Goal: Book appointment/travel/reservation

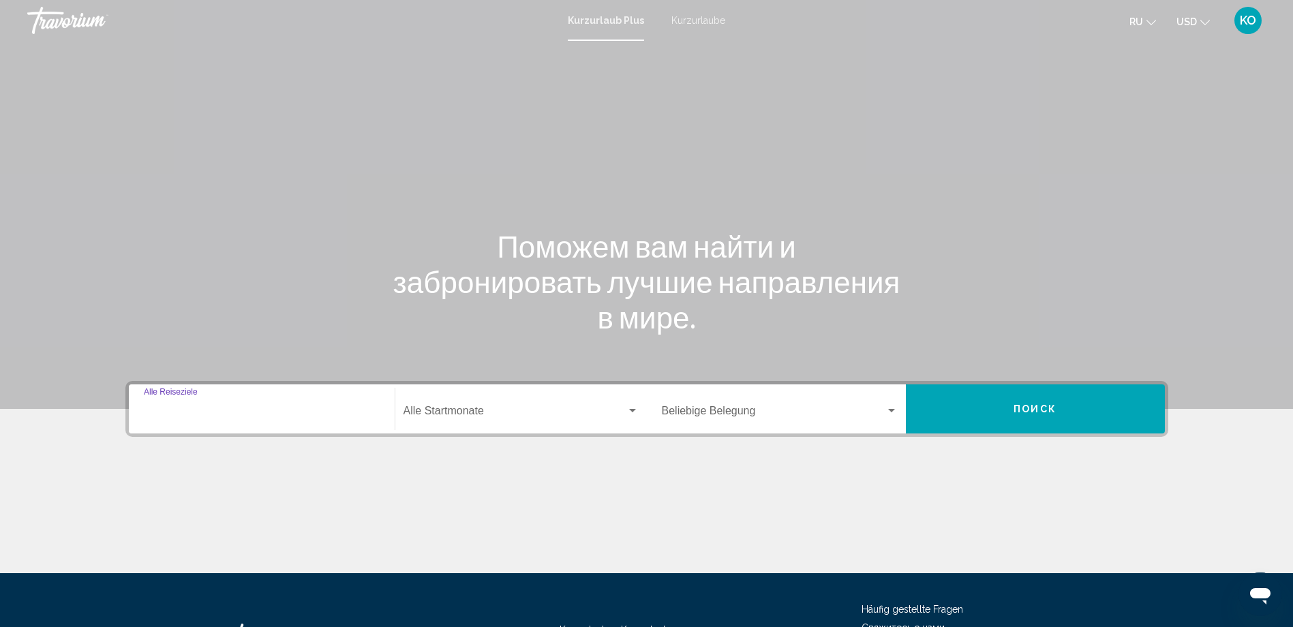
click at [224, 411] on input "Destination Alle Reiseziele" at bounding box center [262, 414] width 236 height 12
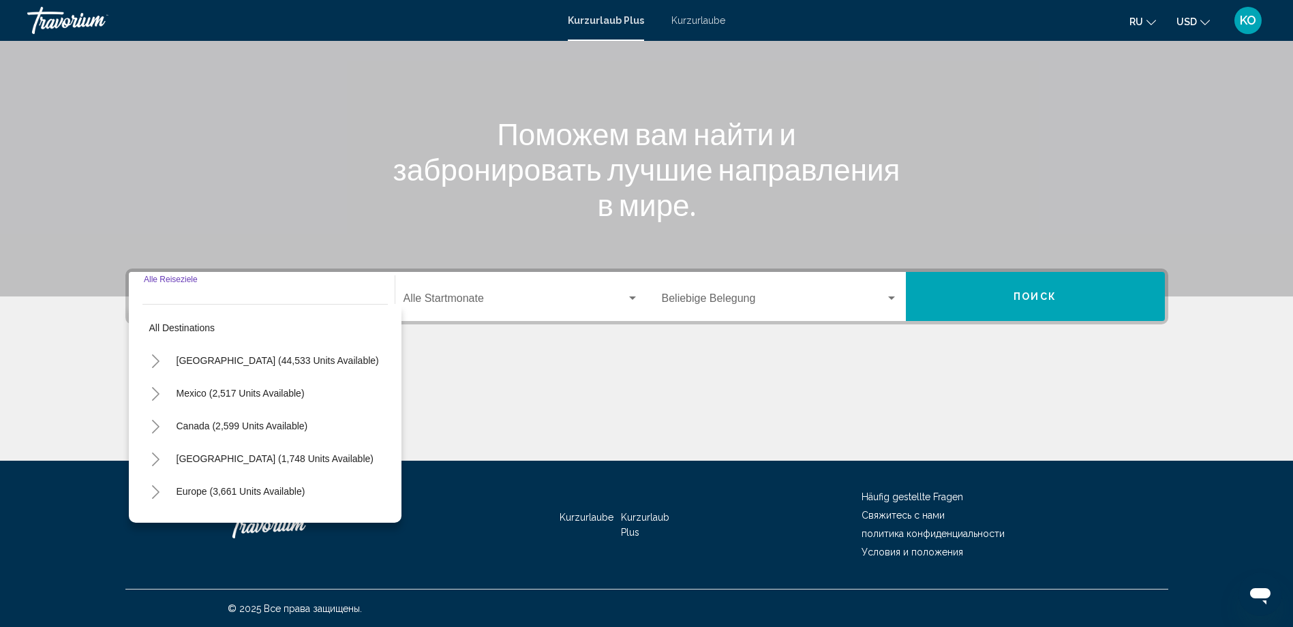
scroll to position [113, 0]
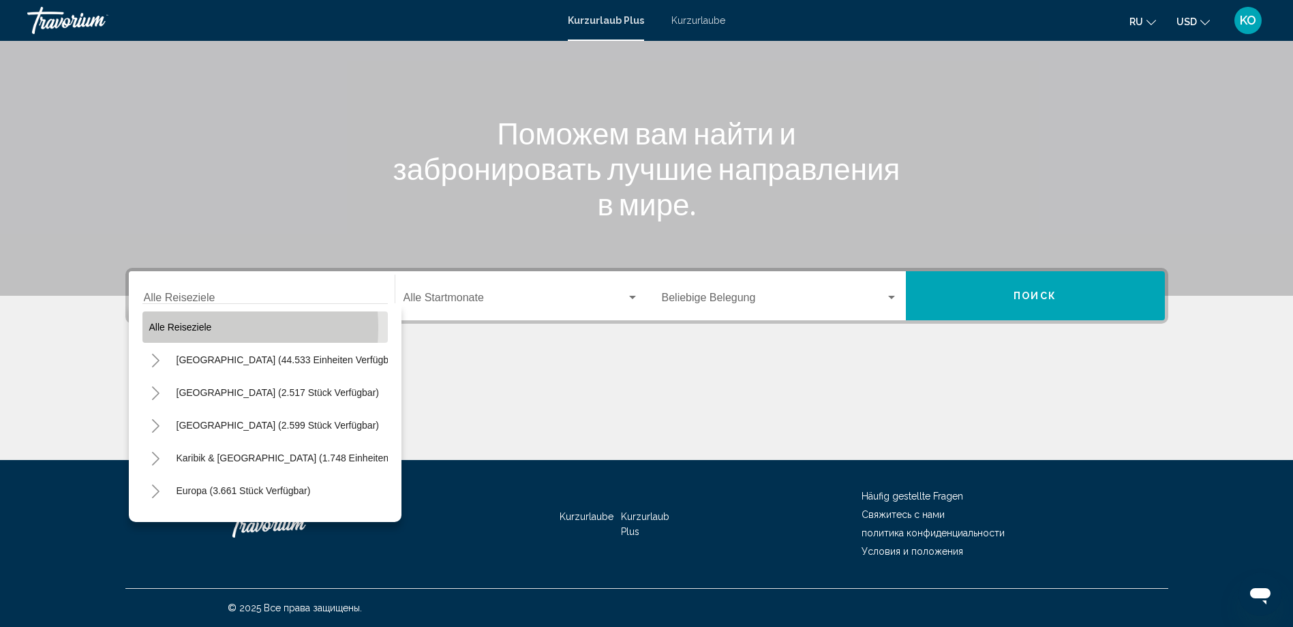
click at [191, 328] on span "Alle Reiseziele" at bounding box center [180, 327] width 63 height 11
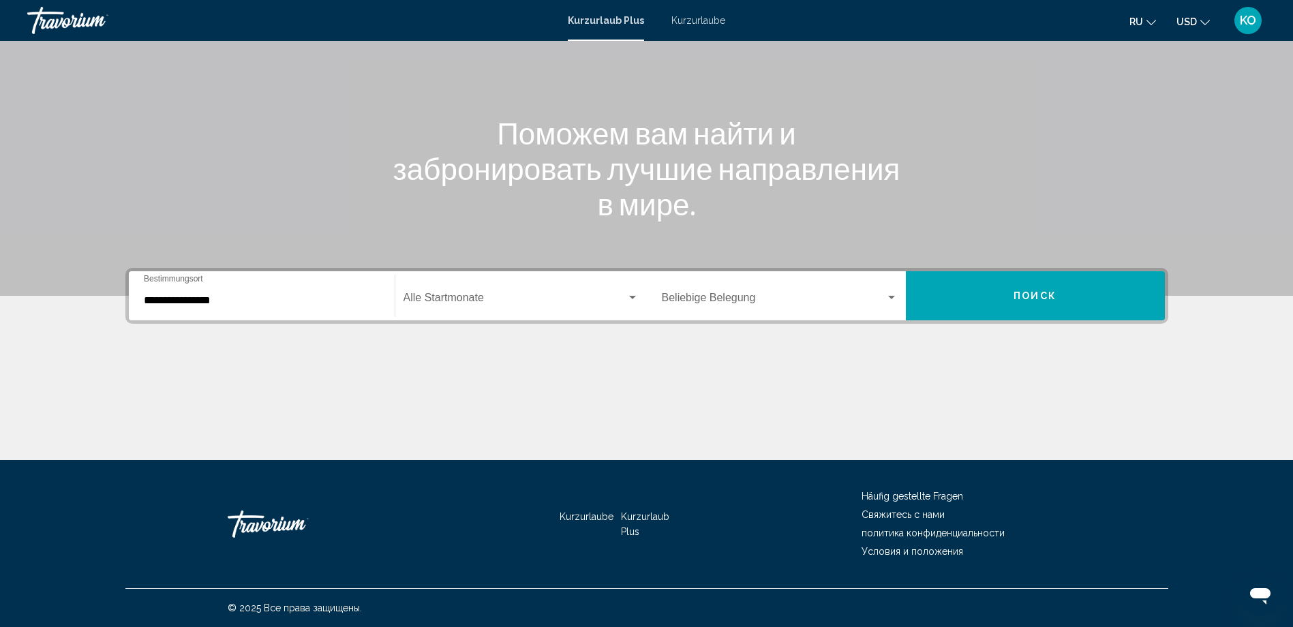
click at [181, 307] on div "**********" at bounding box center [262, 296] width 236 height 43
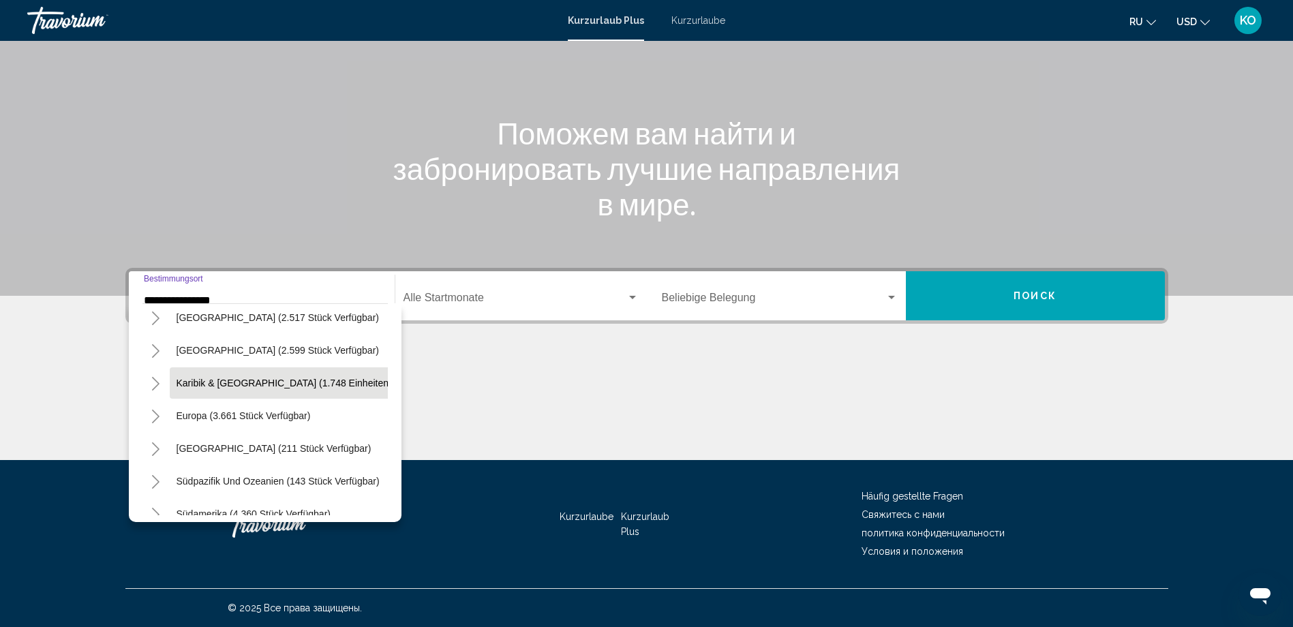
scroll to position [231, 0]
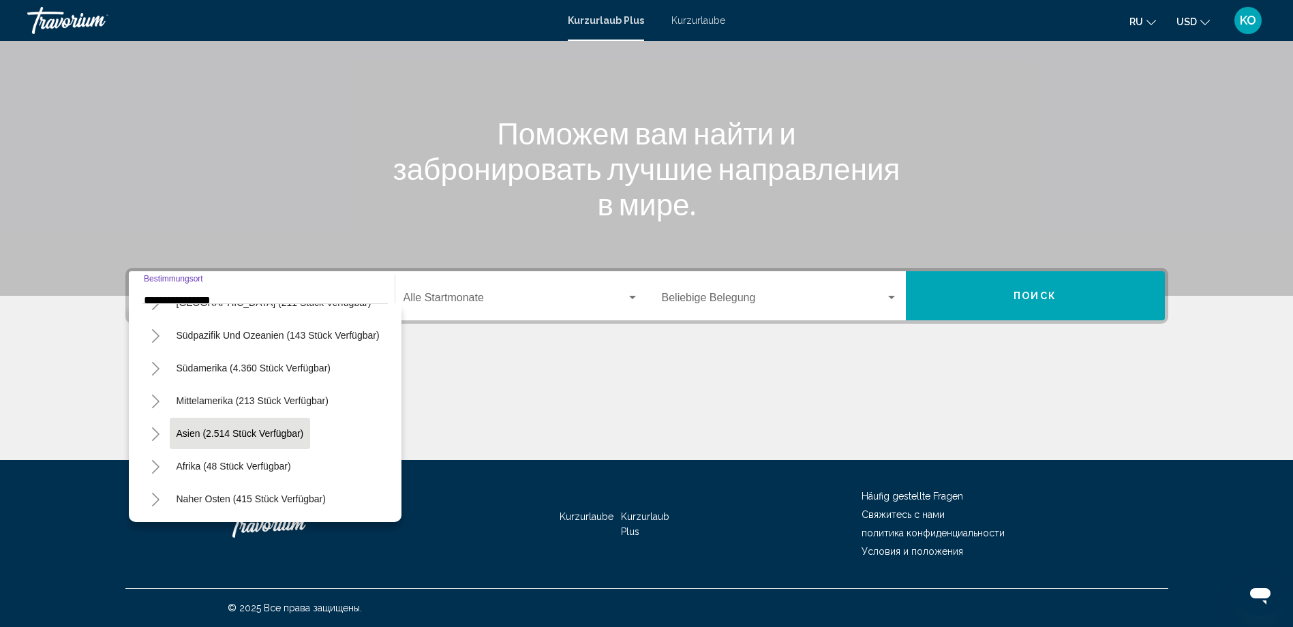
click at [191, 428] on span "Asien (2.514 Stück verfügbar)" at bounding box center [240, 433] width 127 height 11
type input "**********"
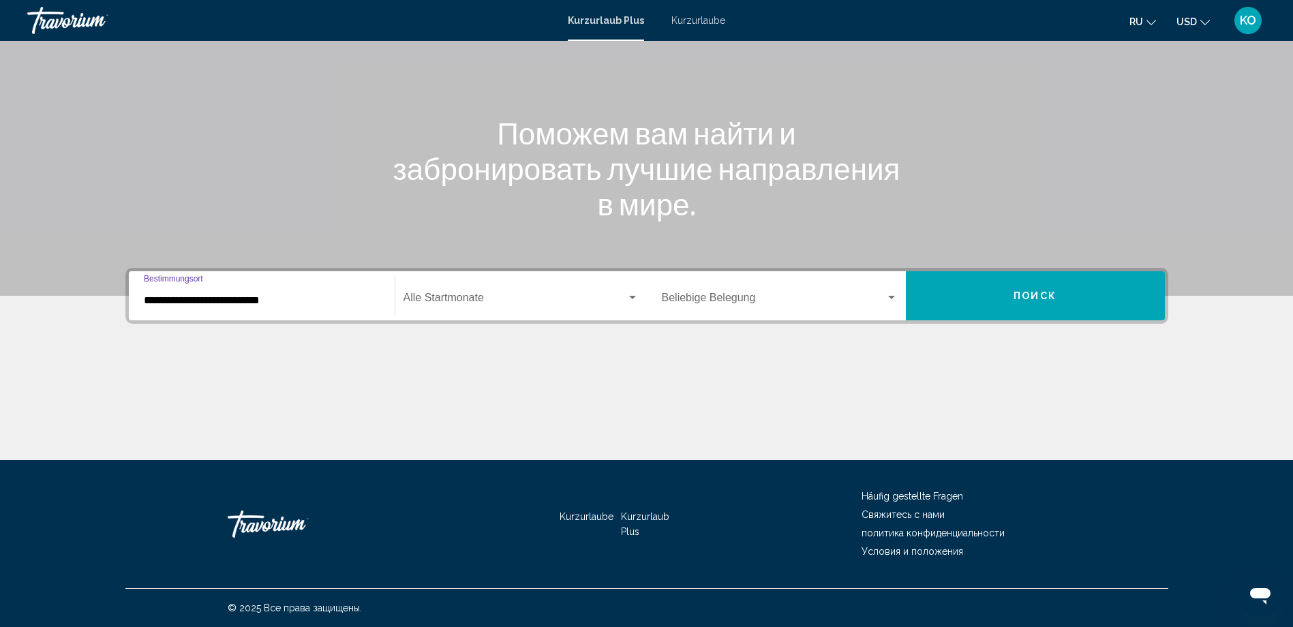
click at [272, 295] on input "**********" at bounding box center [262, 301] width 236 height 12
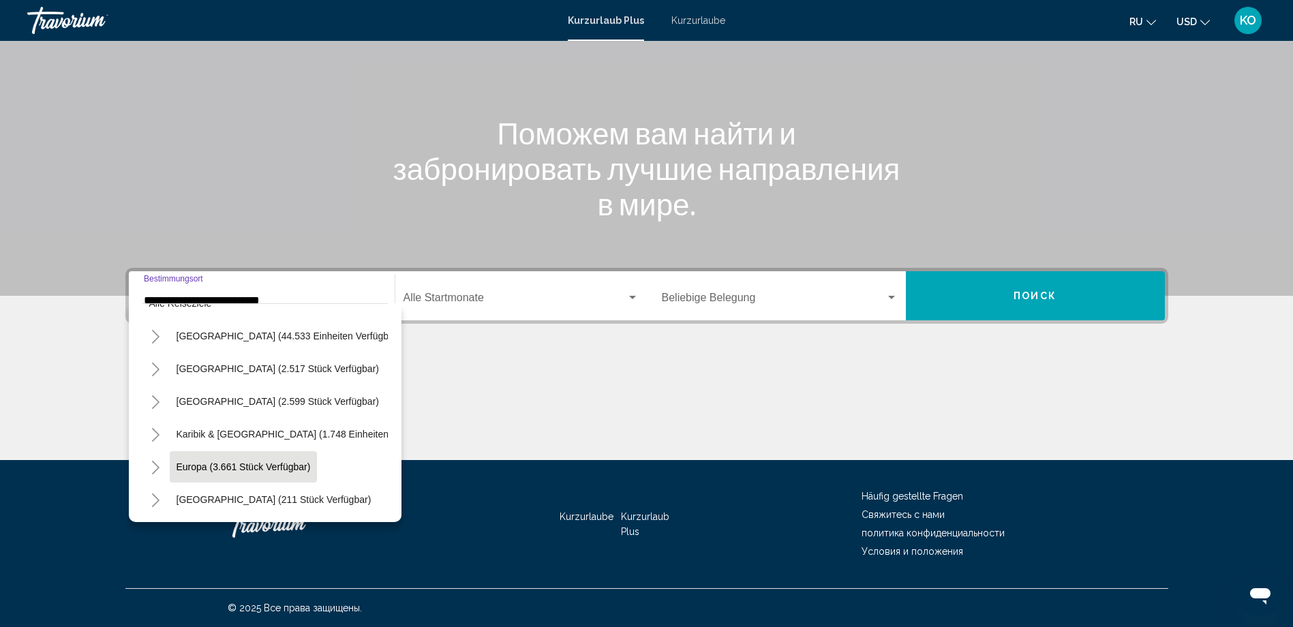
scroll to position [0, 0]
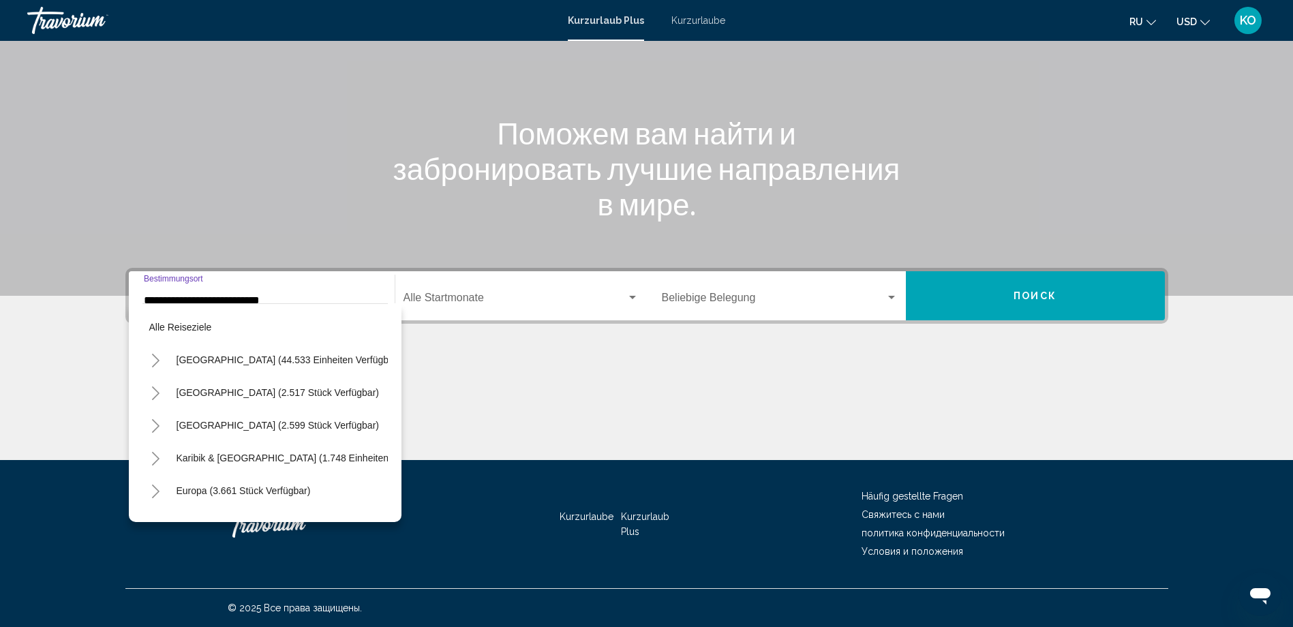
click at [258, 299] on input "**********" at bounding box center [262, 301] width 236 height 12
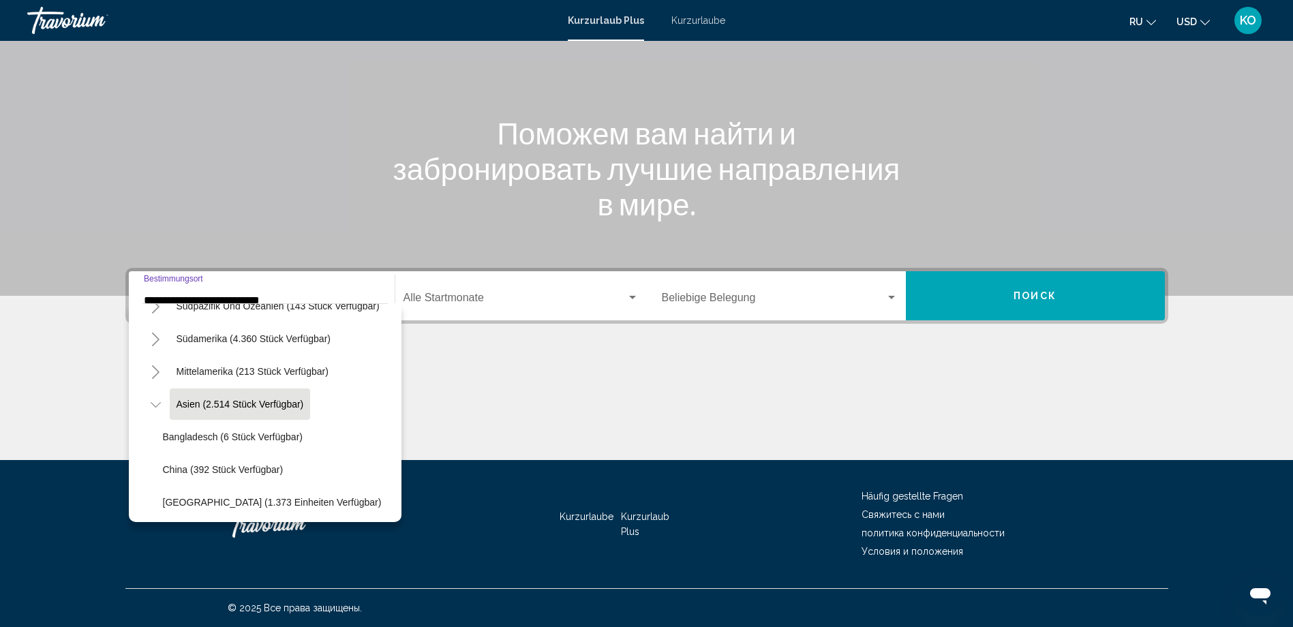
click at [335, 297] on input "**********" at bounding box center [262, 301] width 236 height 12
click at [472, 421] on div "Hauptinhalt" at bounding box center [646, 409] width 1043 height 102
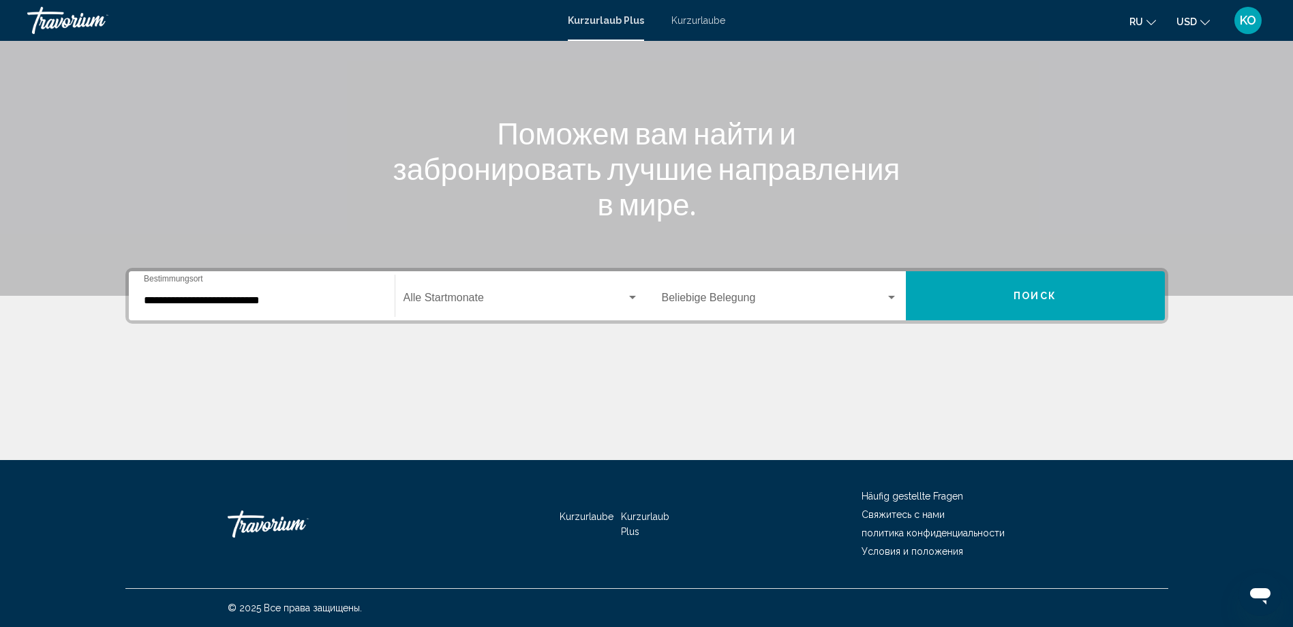
click at [295, 300] on input "**********" at bounding box center [262, 301] width 236 height 12
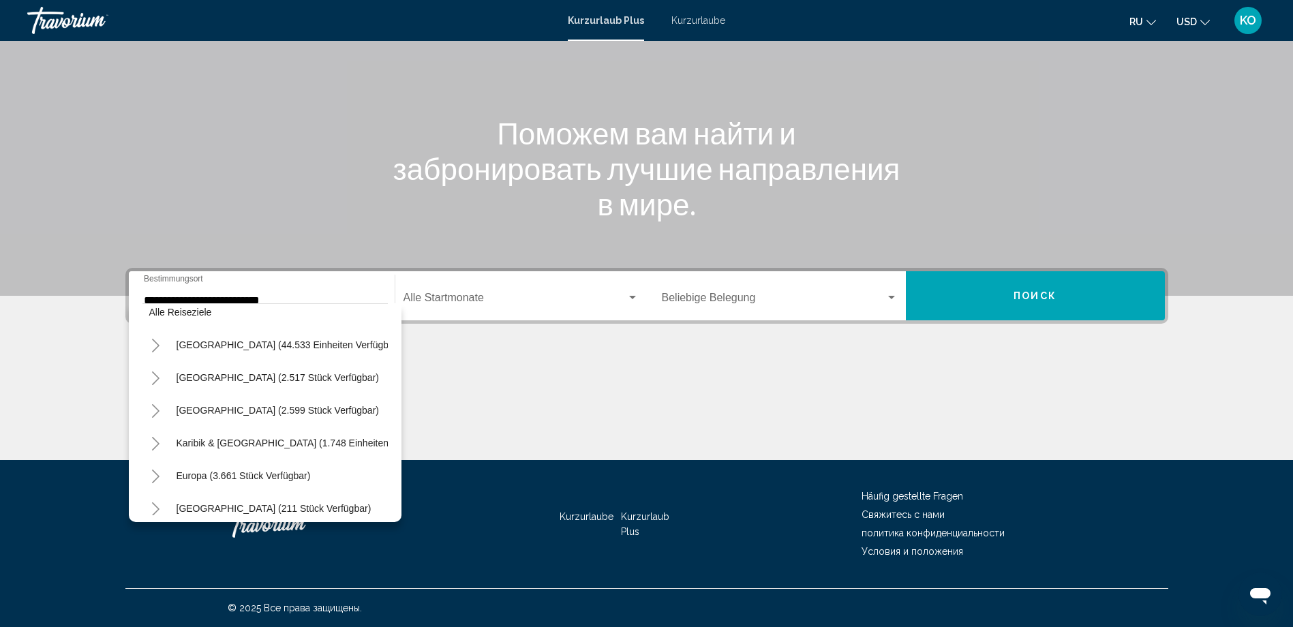
scroll to position [0, 0]
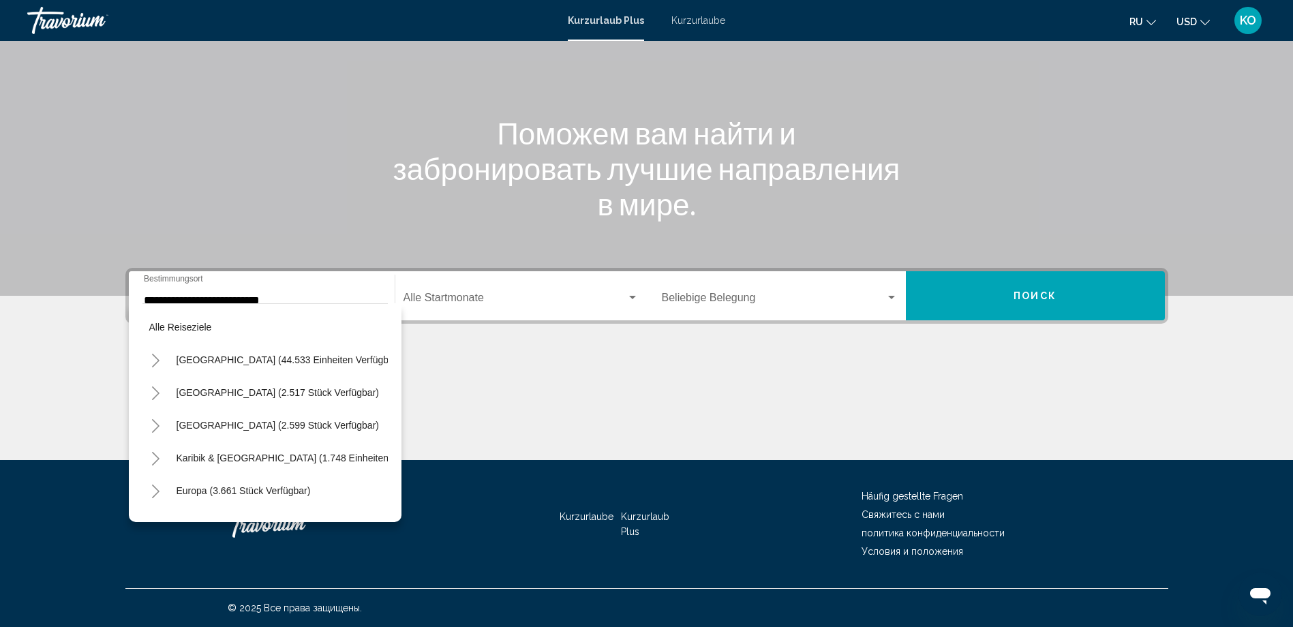
click at [696, 19] on span "Kurzurlaube" at bounding box center [699, 20] width 54 height 11
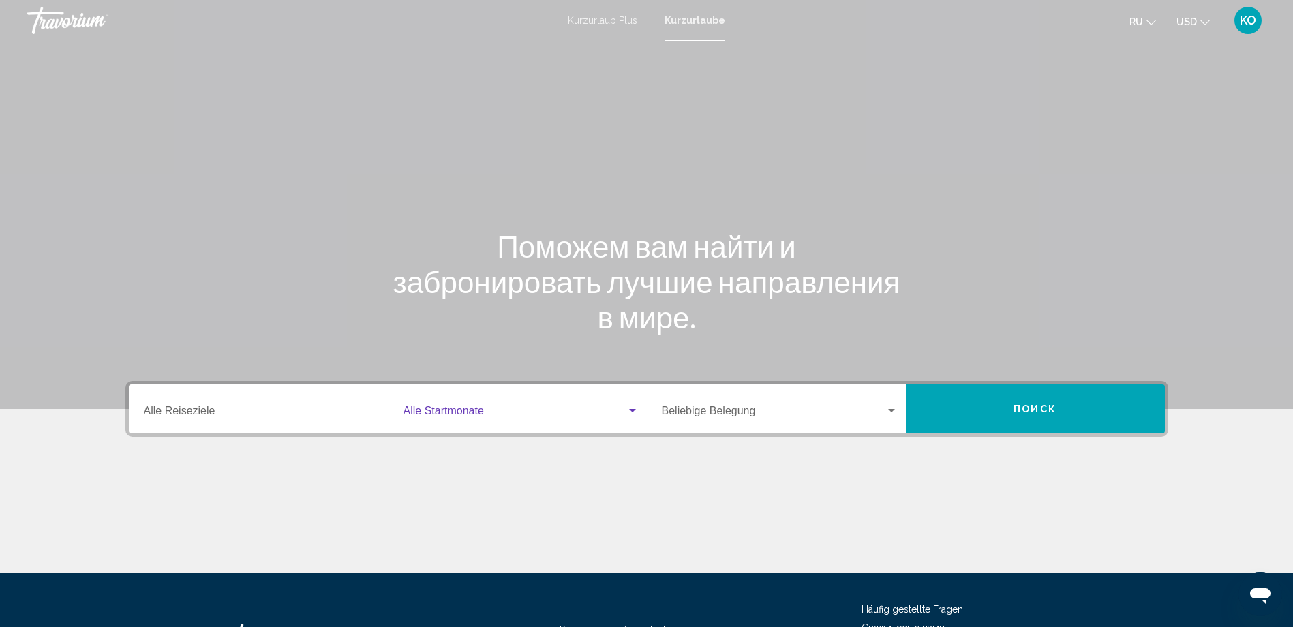
click at [467, 414] on span "Such-Widget" at bounding box center [515, 414] width 223 height 12
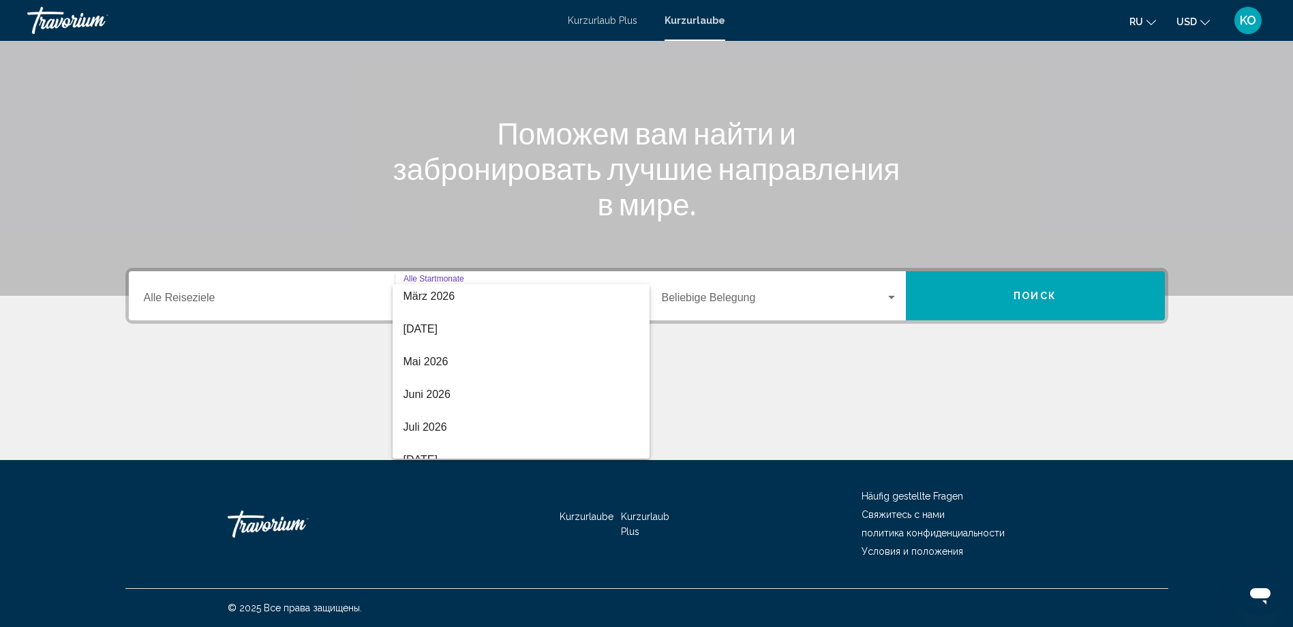
scroll to position [284, 0]
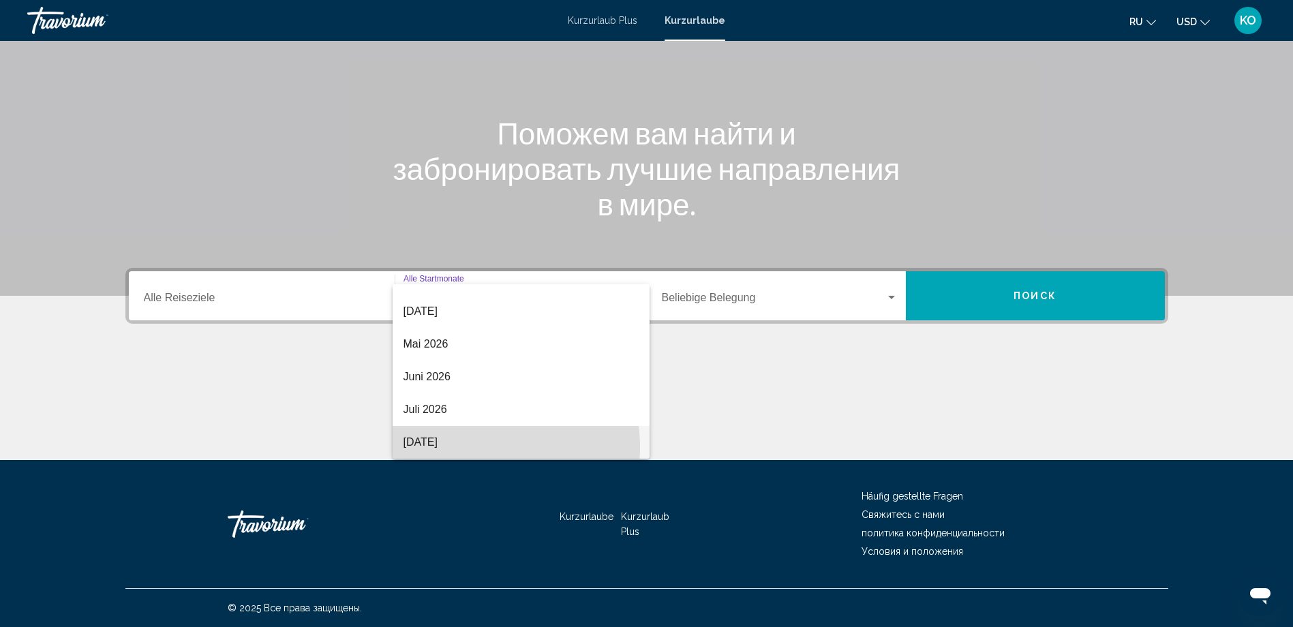
drag, startPoint x: 466, startPoint y: 447, endPoint x: 483, endPoint y: 425, distance: 28.2
click at [466, 446] on span "[DATE]" at bounding box center [521, 442] width 235 height 33
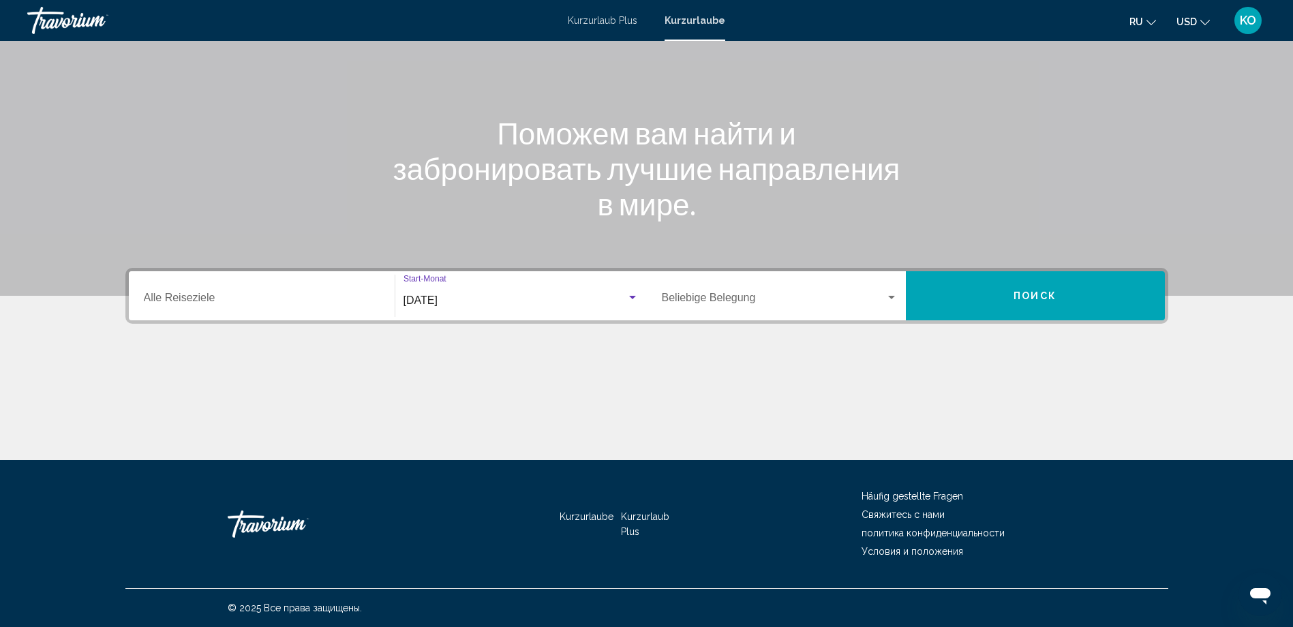
click at [757, 303] on span "Such-Widget" at bounding box center [774, 301] width 224 height 12
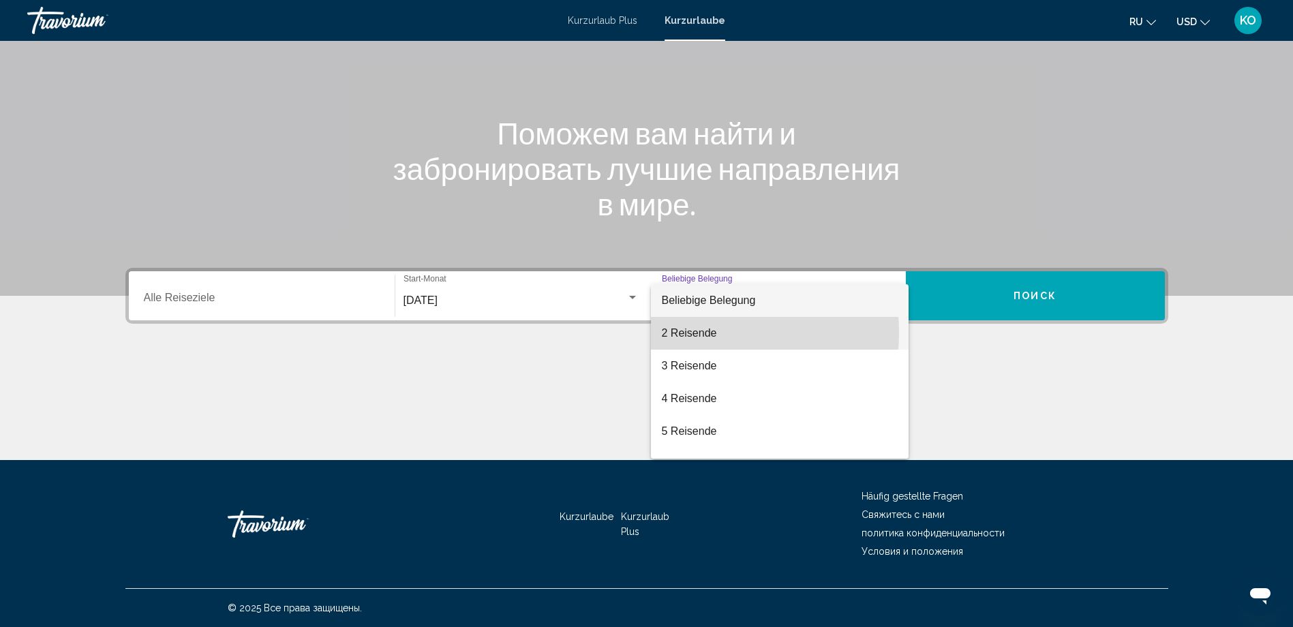
click at [698, 333] on font "2 Reisende" at bounding box center [689, 333] width 55 height 12
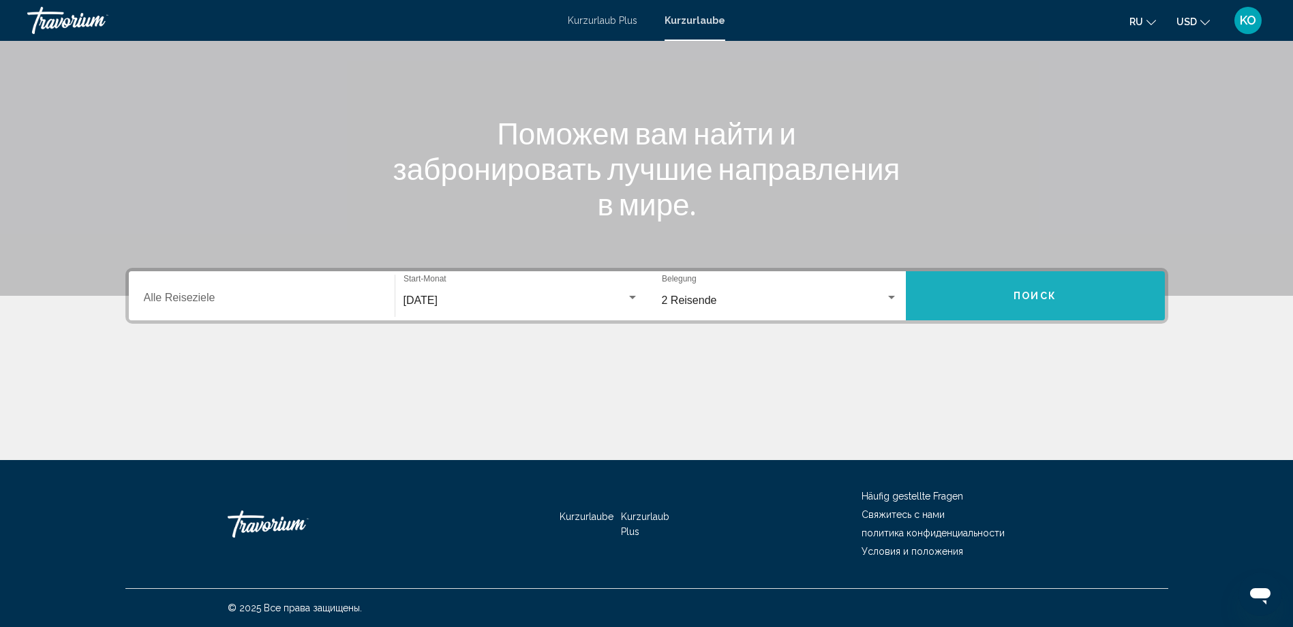
click at [1035, 295] on span "Поиск" at bounding box center [1035, 296] width 43 height 11
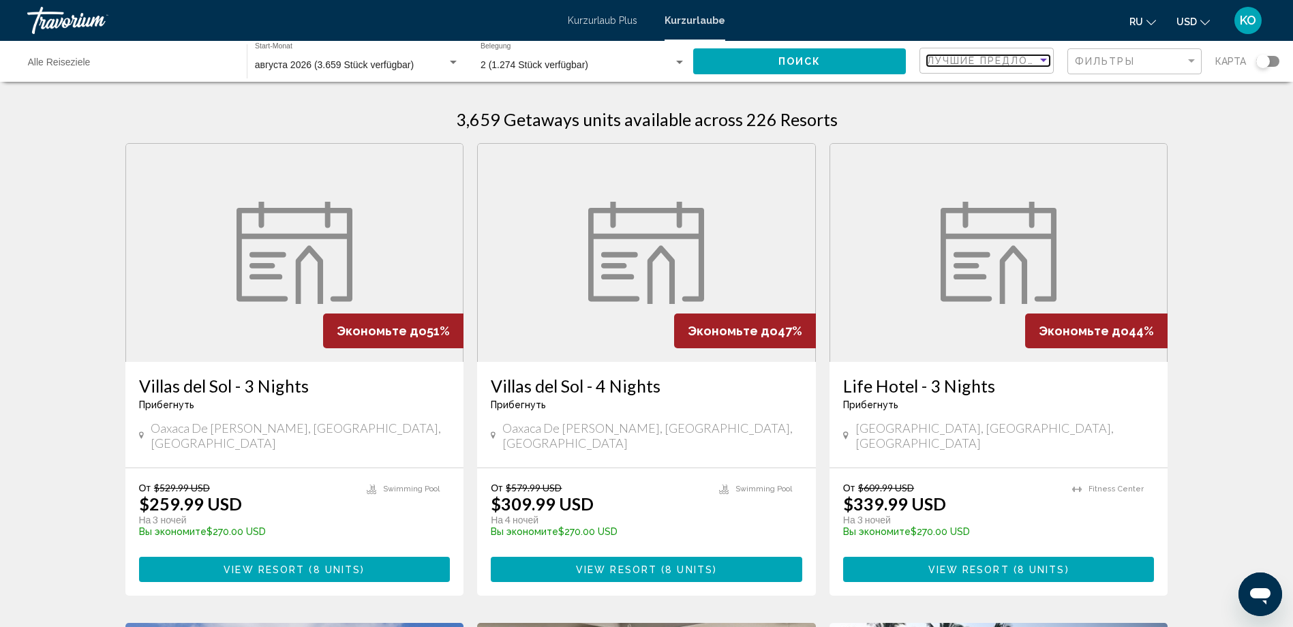
click at [1047, 58] on div "Sortieren nach" at bounding box center [1044, 60] width 12 height 11
click at [968, 91] on span "Низшая цена" at bounding box center [957, 89] width 59 height 11
click at [1192, 59] on div "Filter" at bounding box center [1192, 61] width 12 height 11
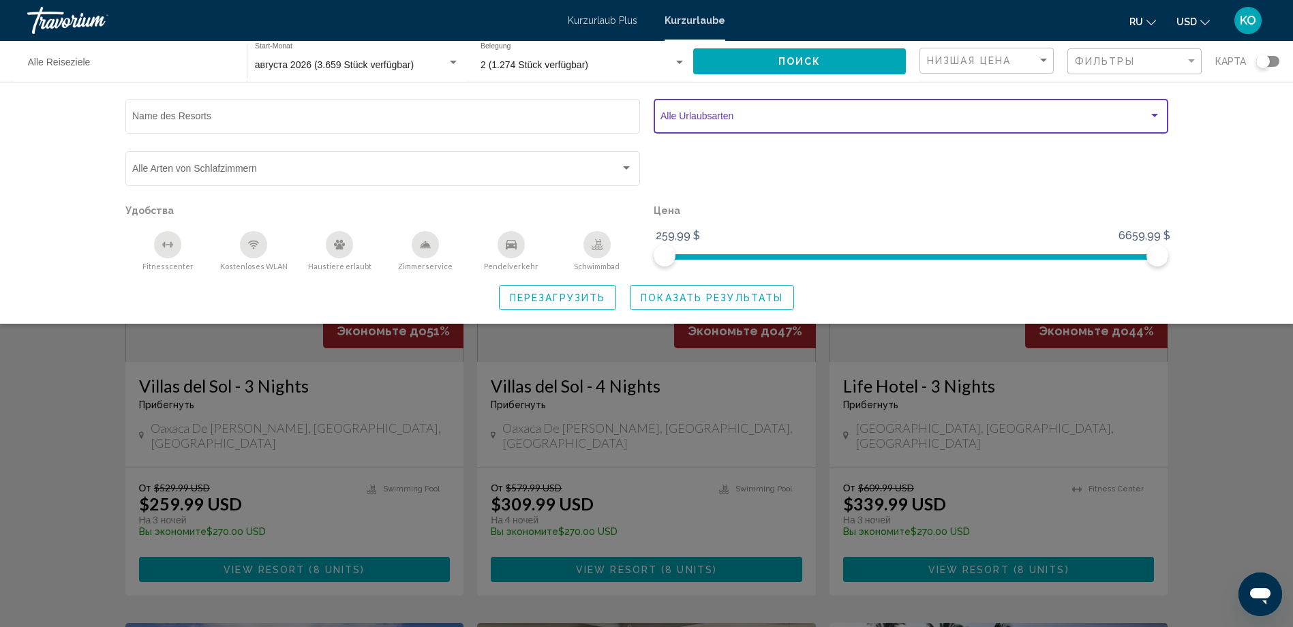
click at [1153, 115] on div "Such-Widget" at bounding box center [1154, 115] width 7 height 3
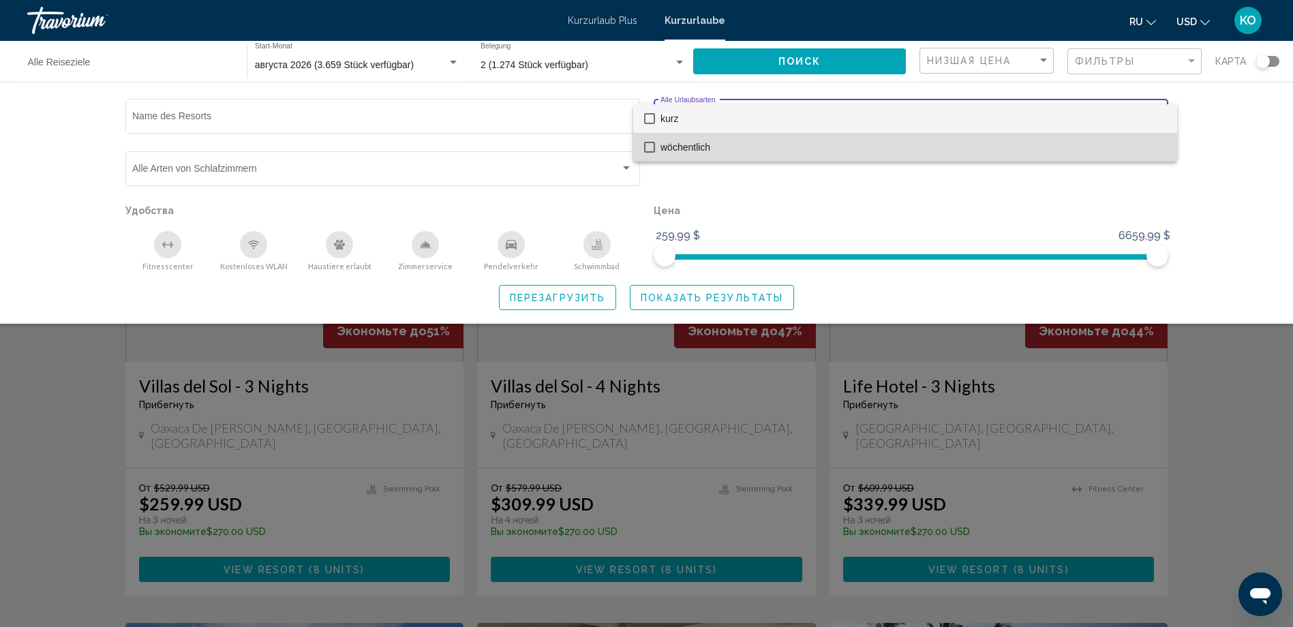
click at [648, 148] on mat-pseudo-checkbox at bounding box center [649, 147] width 11 height 11
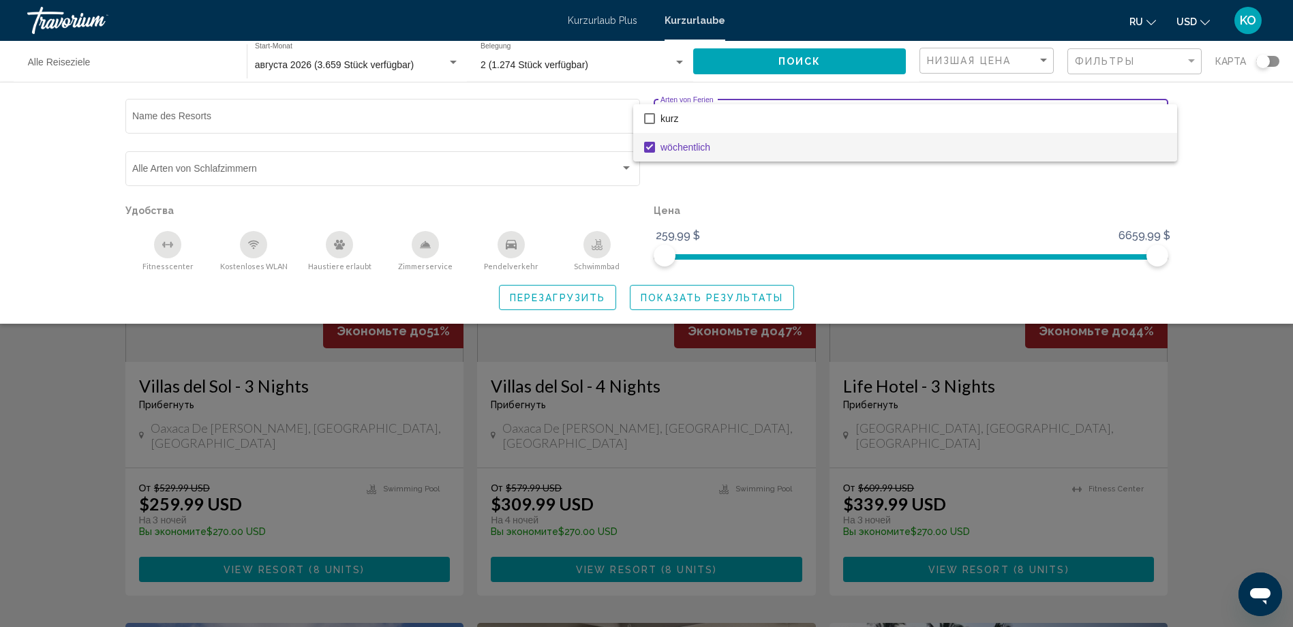
click at [709, 298] on div at bounding box center [646, 313] width 1293 height 627
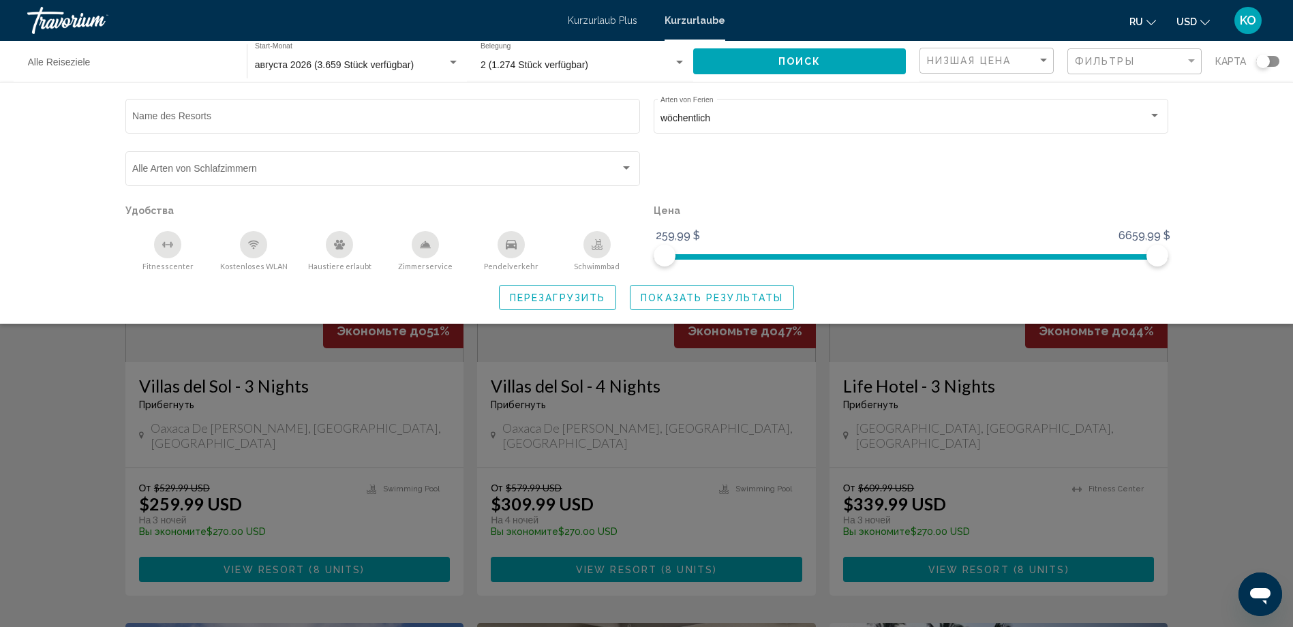
click at [787, 57] on span "Поиск" at bounding box center [800, 62] width 43 height 11
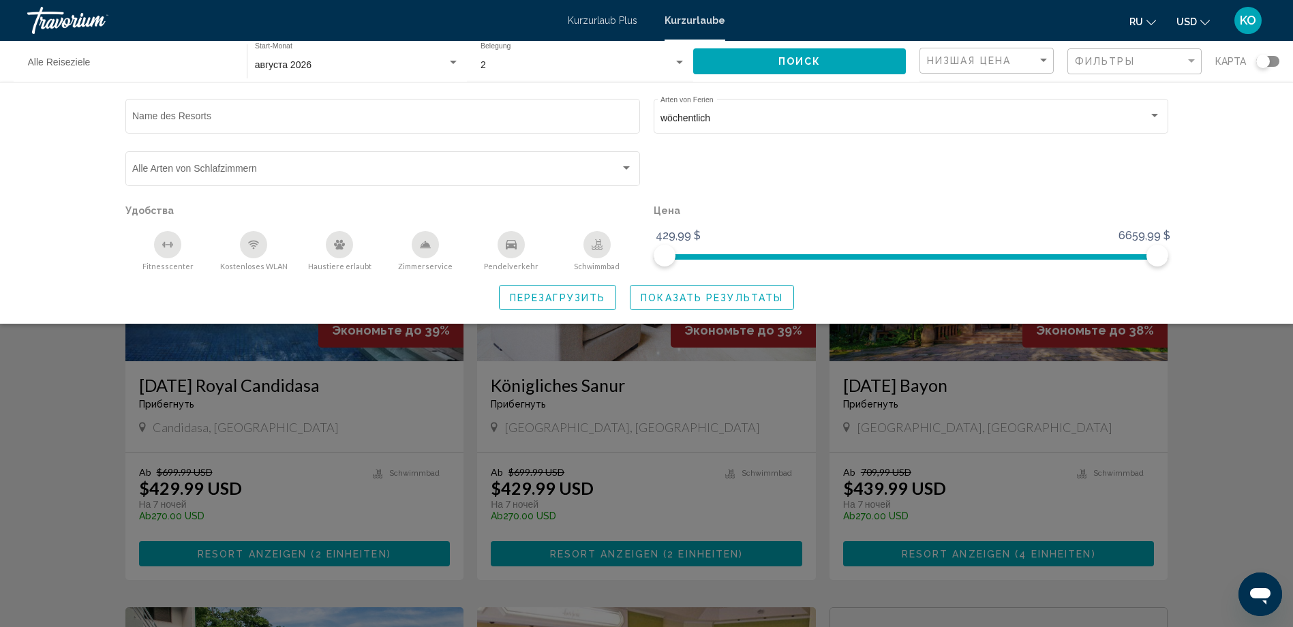
click at [1225, 388] on div "Such-Widget" at bounding box center [646, 416] width 1293 height 423
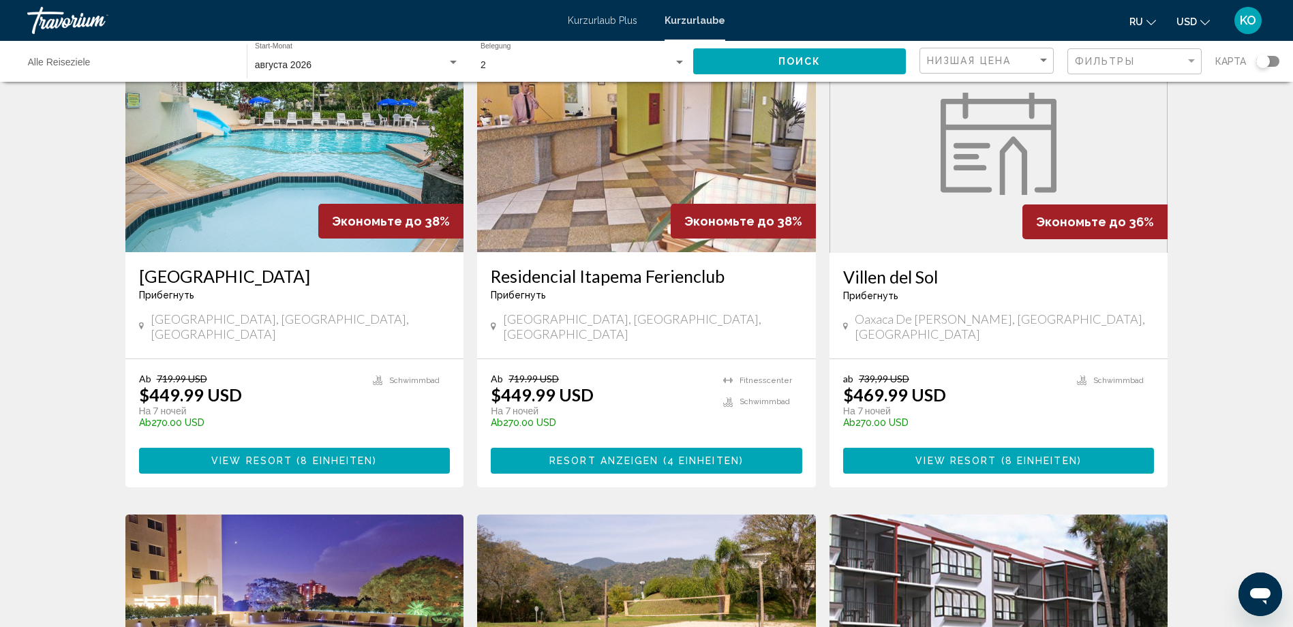
scroll to position [96, 0]
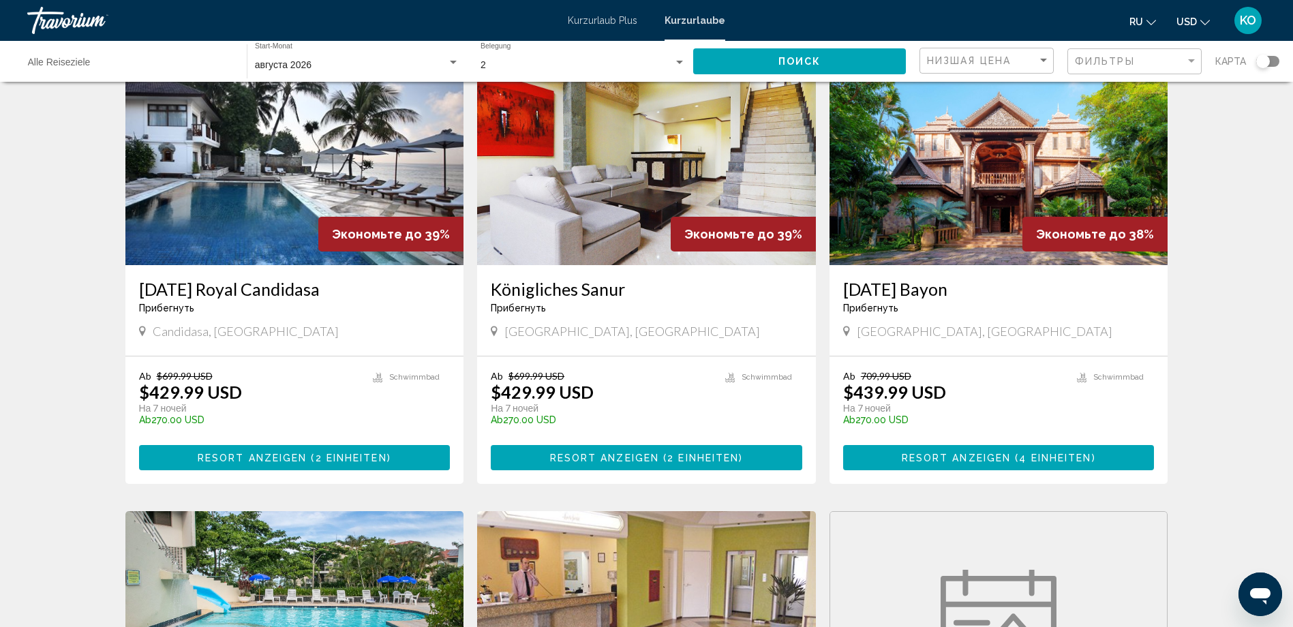
click at [314, 202] on img "Hauptinhalt" at bounding box center [294, 156] width 339 height 218
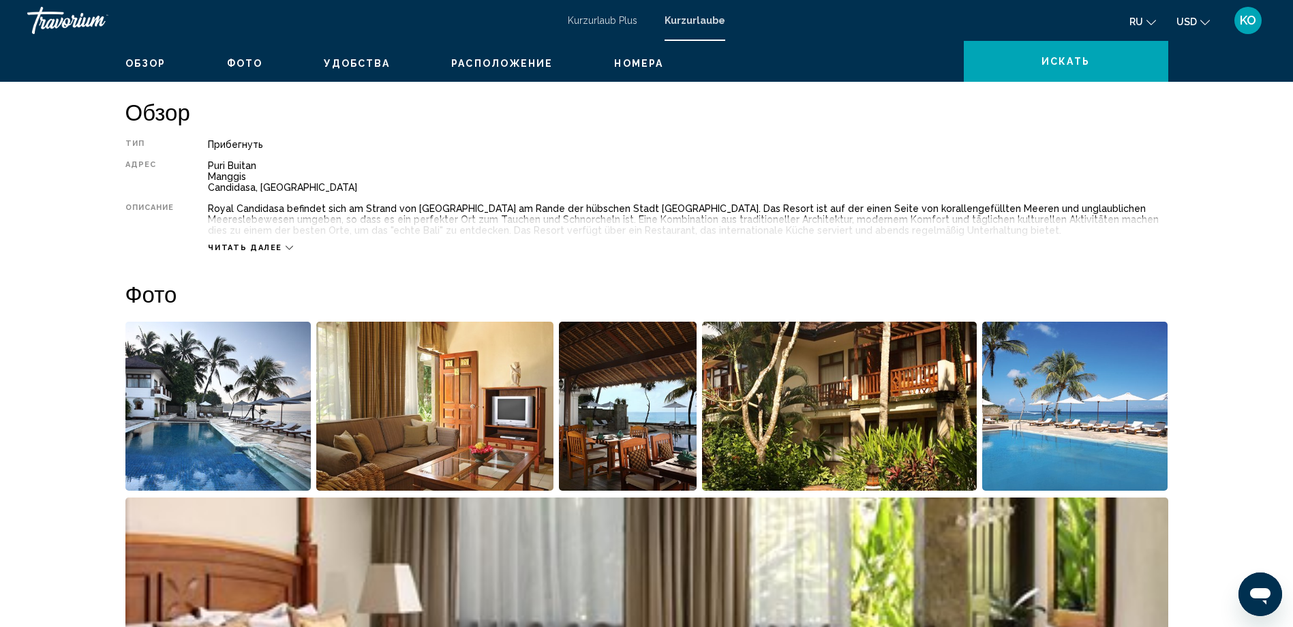
scroll to position [545, 0]
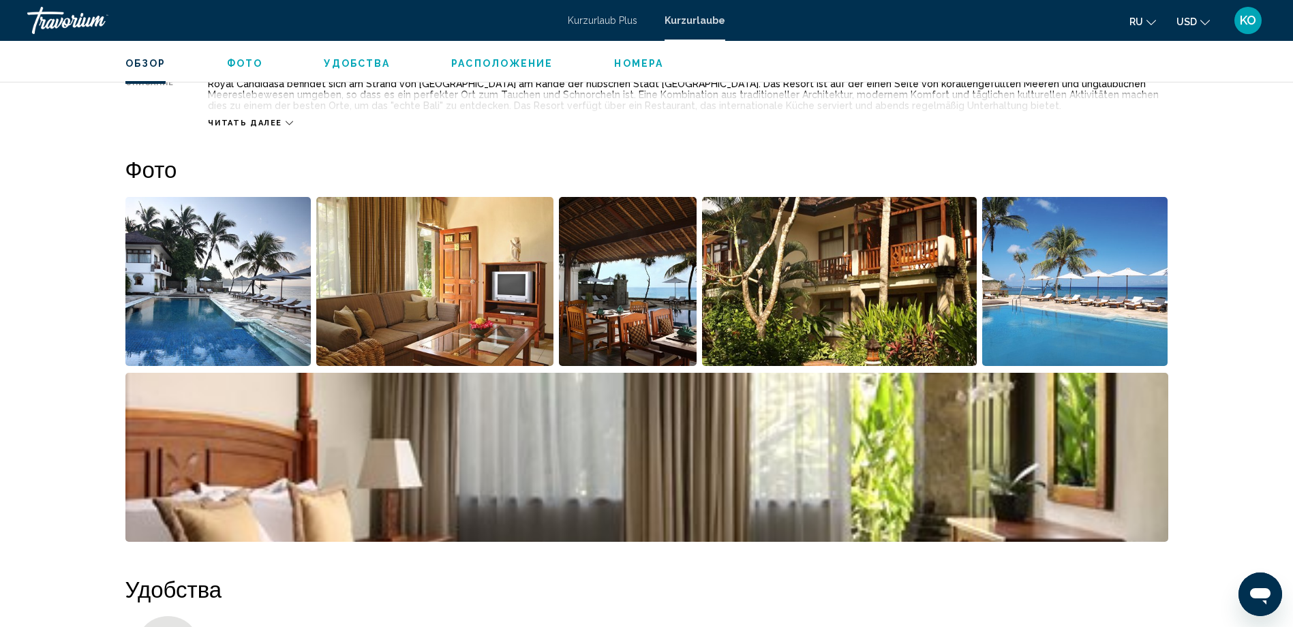
click at [1087, 299] on img "Bildschieberegler im Vollbildmodus öffnen" at bounding box center [1075, 281] width 186 height 169
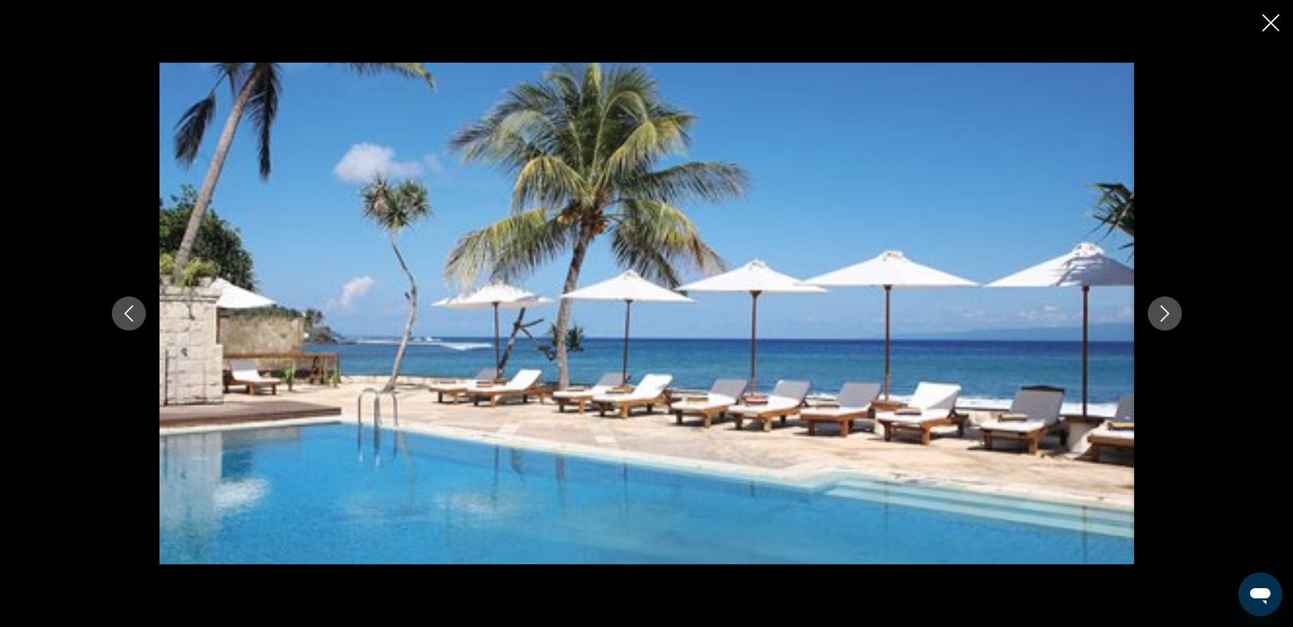
click at [1166, 318] on icon "Nächstes Bild" at bounding box center [1165, 313] width 16 height 16
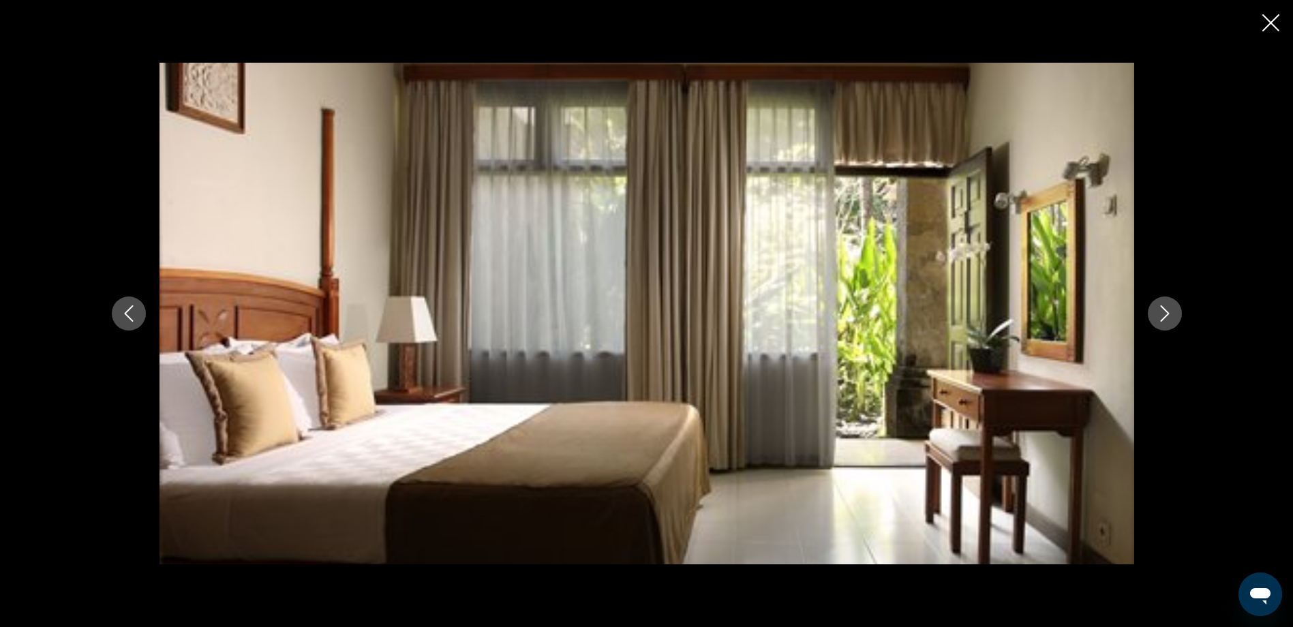
click at [1166, 318] on icon "Nächstes Bild" at bounding box center [1165, 313] width 16 height 16
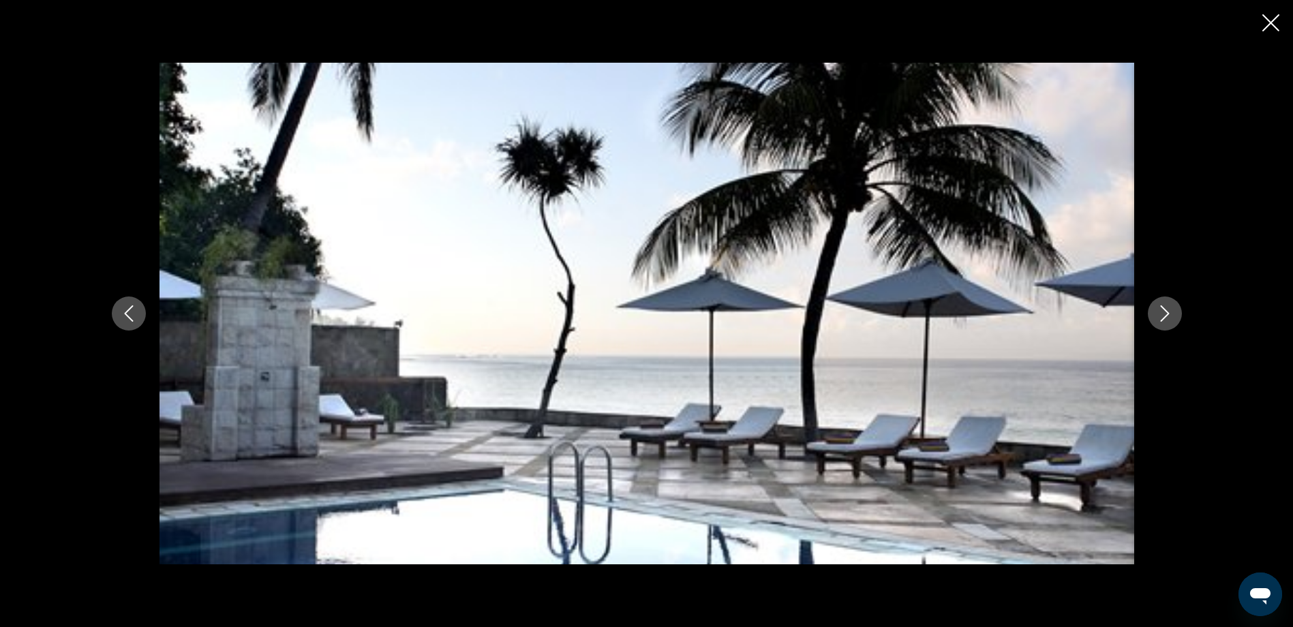
click at [1166, 318] on icon "Nächstes Bild" at bounding box center [1165, 313] width 16 height 16
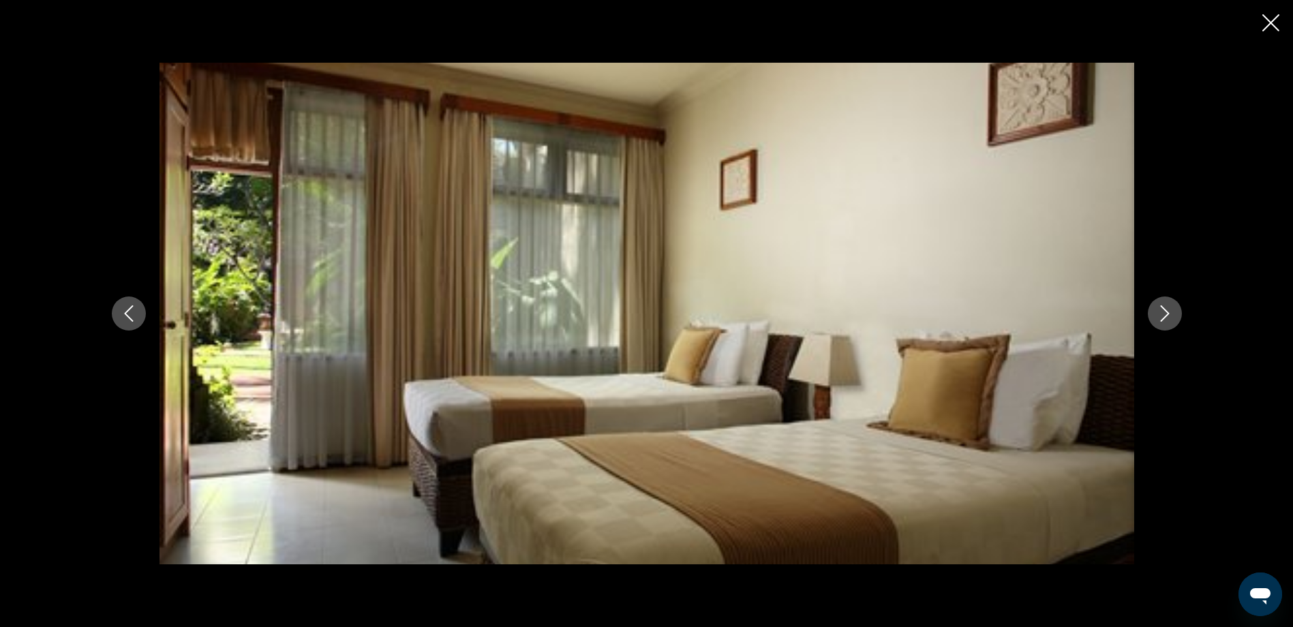
click at [1167, 319] on icon "Nächstes Bild" at bounding box center [1165, 313] width 16 height 16
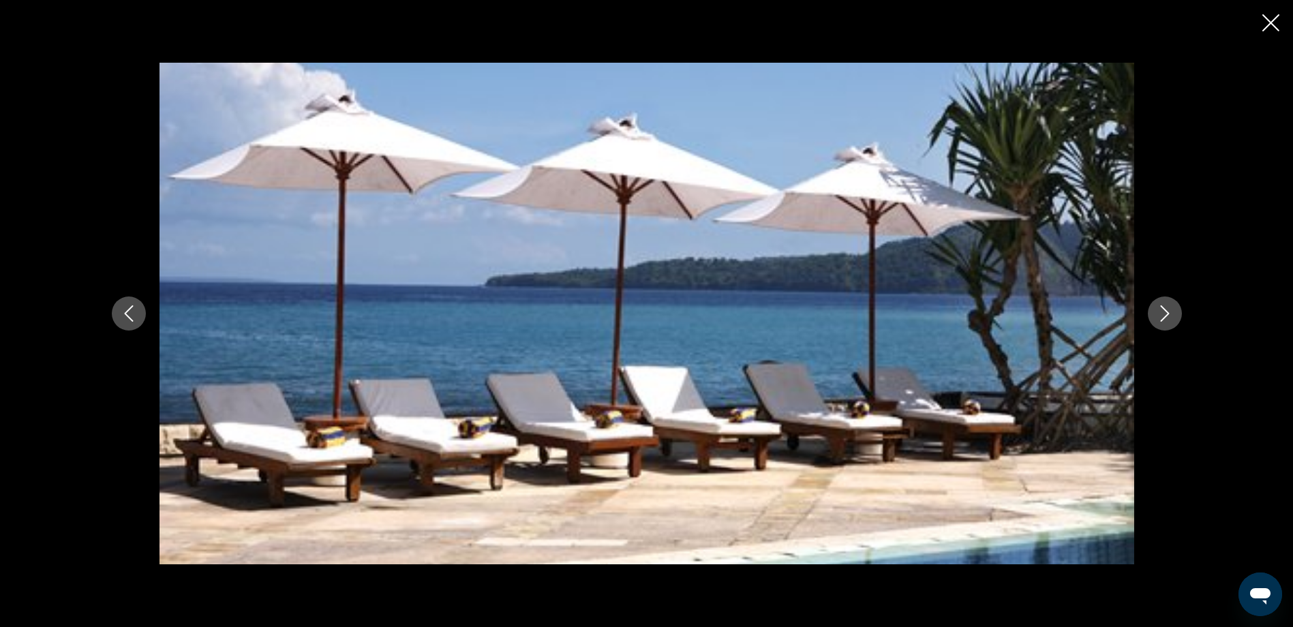
click at [1168, 320] on icon "Nächstes Bild" at bounding box center [1165, 313] width 16 height 16
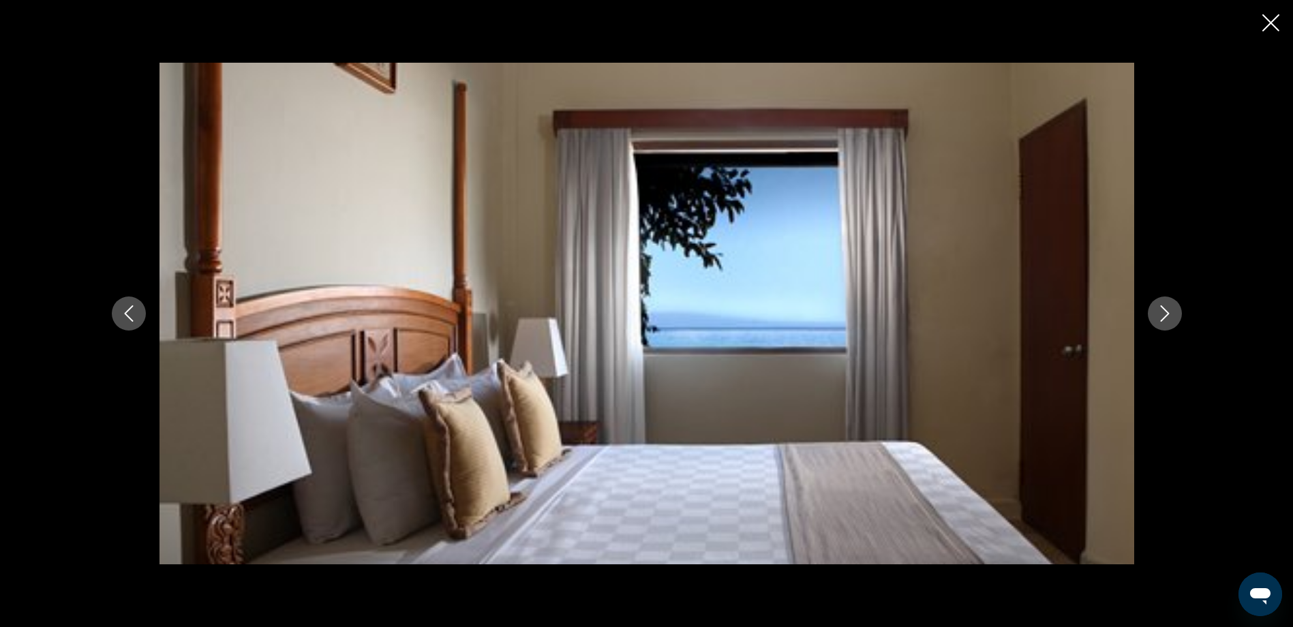
click at [1170, 322] on button "Nächstes Bild" at bounding box center [1165, 314] width 34 height 34
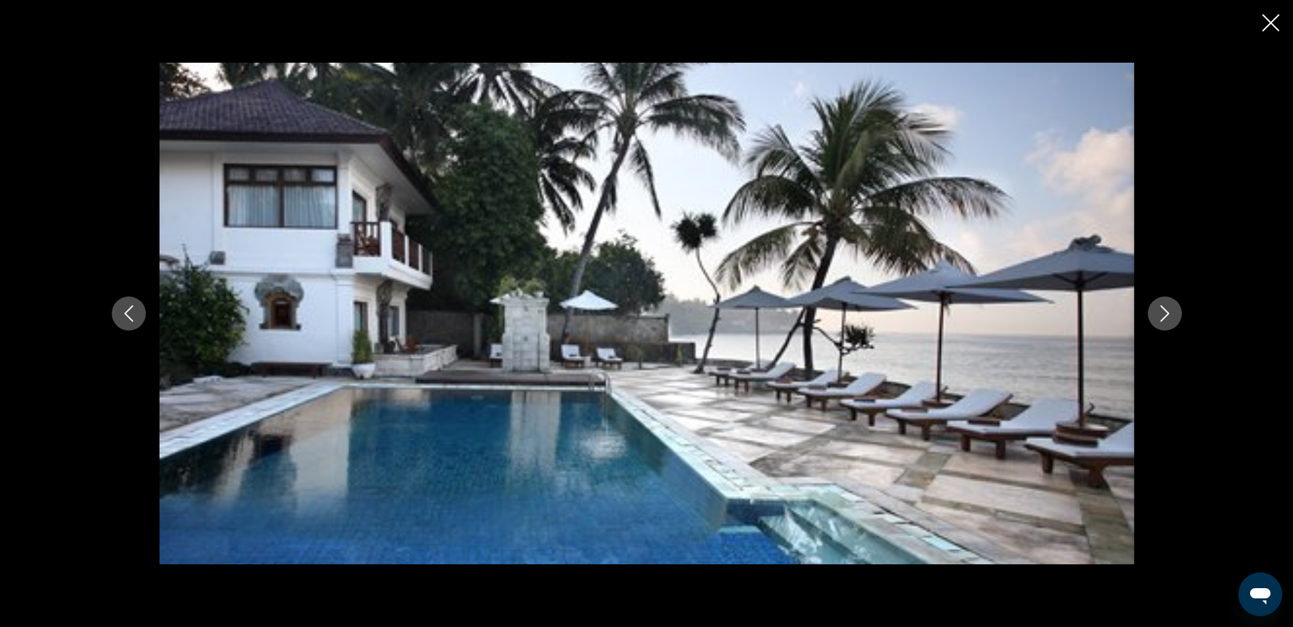
click at [1170, 322] on button "Nächstes Bild" at bounding box center [1165, 314] width 34 height 34
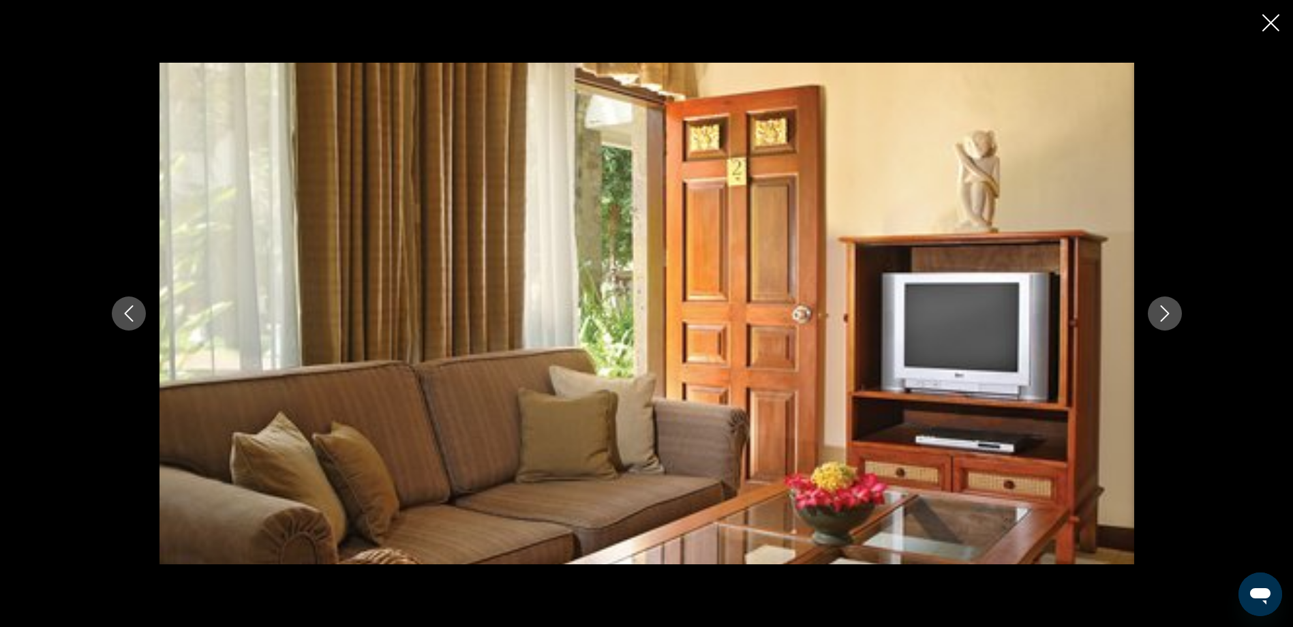
click at [1171, 322] on button "Nächstes Bild" at bounding box center [1165, 314] width 34 height 34
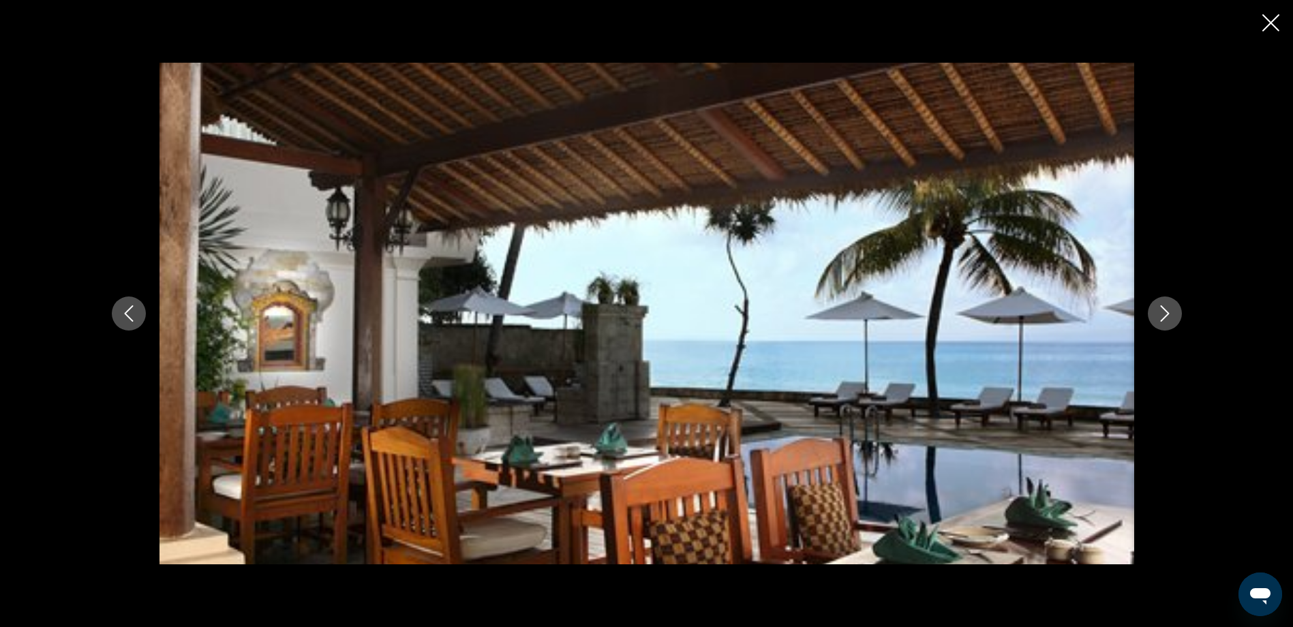
click at [1171, 322] on button "Nächstes Bild" at bounding box center [1165, 314] width 34 height 34
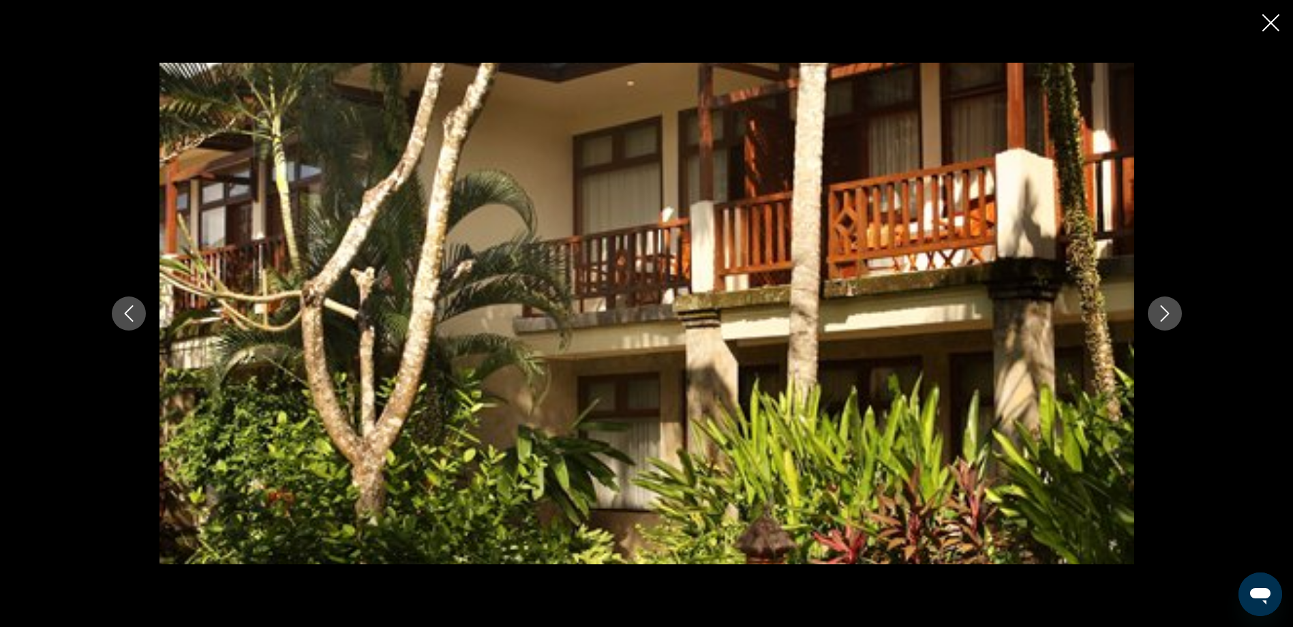
click at [1271, 24] on icon "Diashow schließen" at bounding box center [1271, 22] width 17 height 17
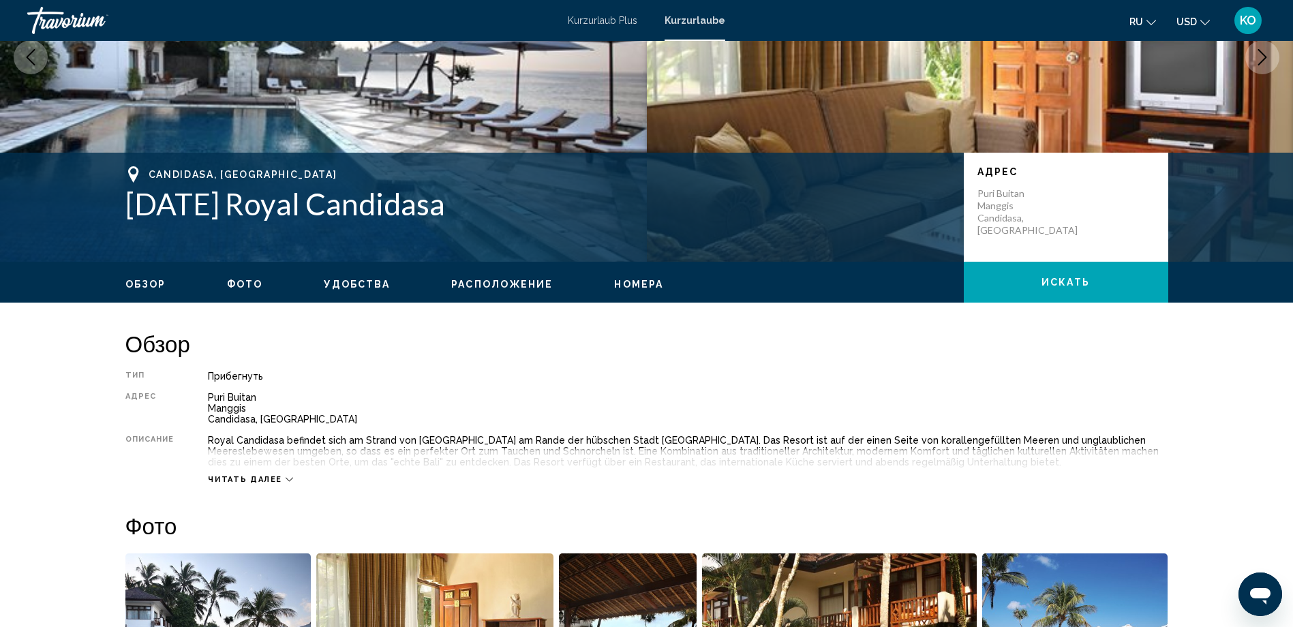
scroll to position [205, 0]
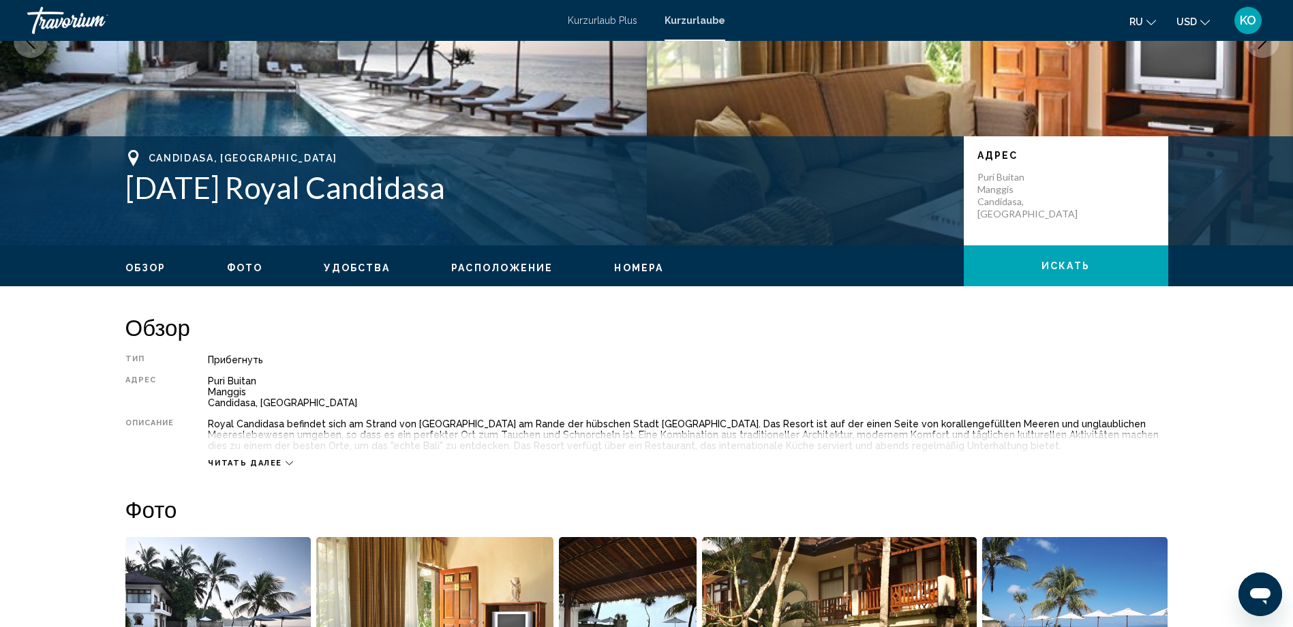
click at [286, 462] on icon "Hauptinhalt" at bounding box center [289, 462] width 7 height 7
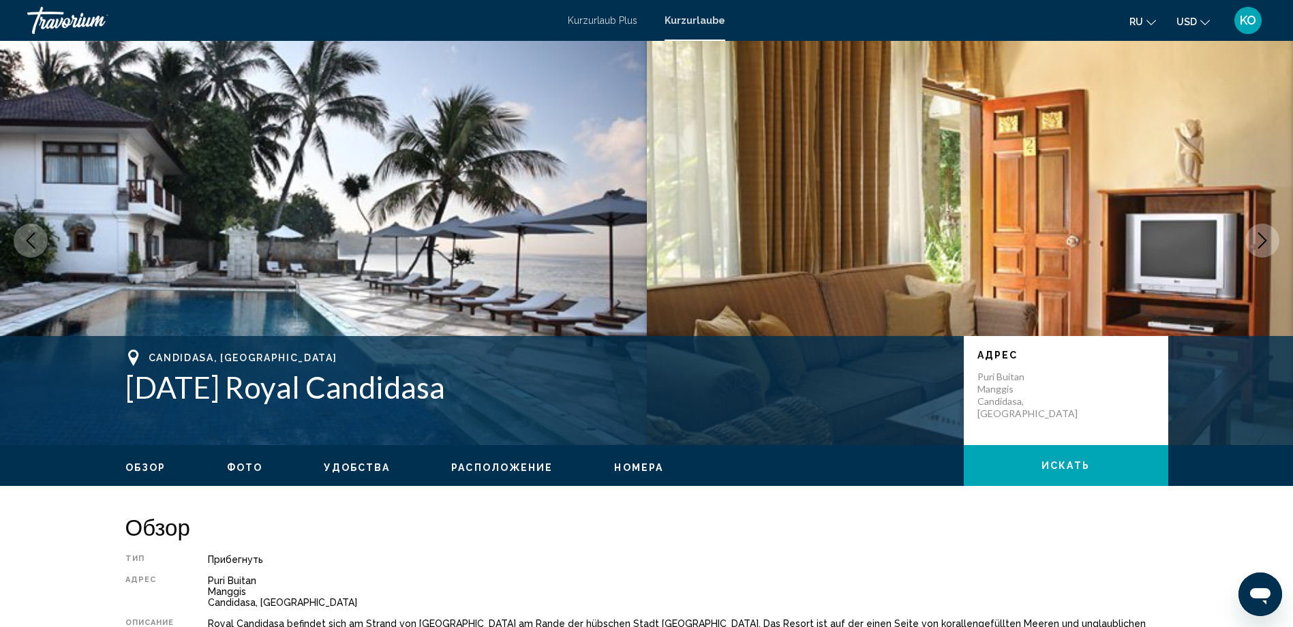
scroll to position [0, 0]
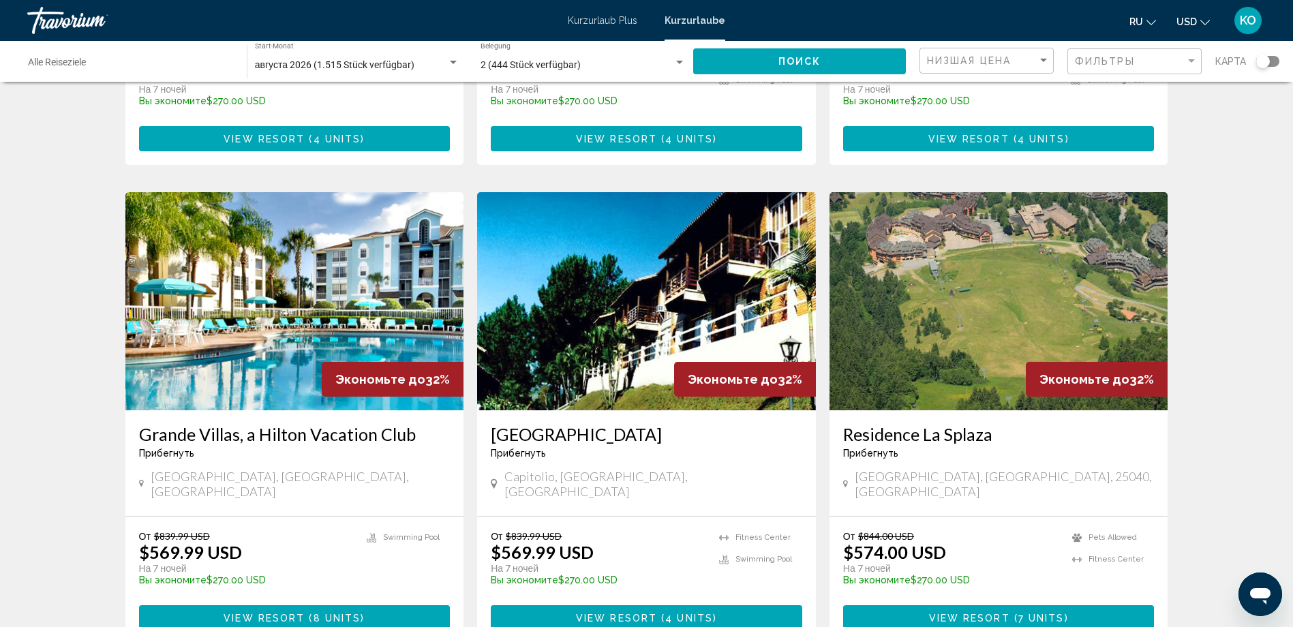
scroll to position [1568, 0]
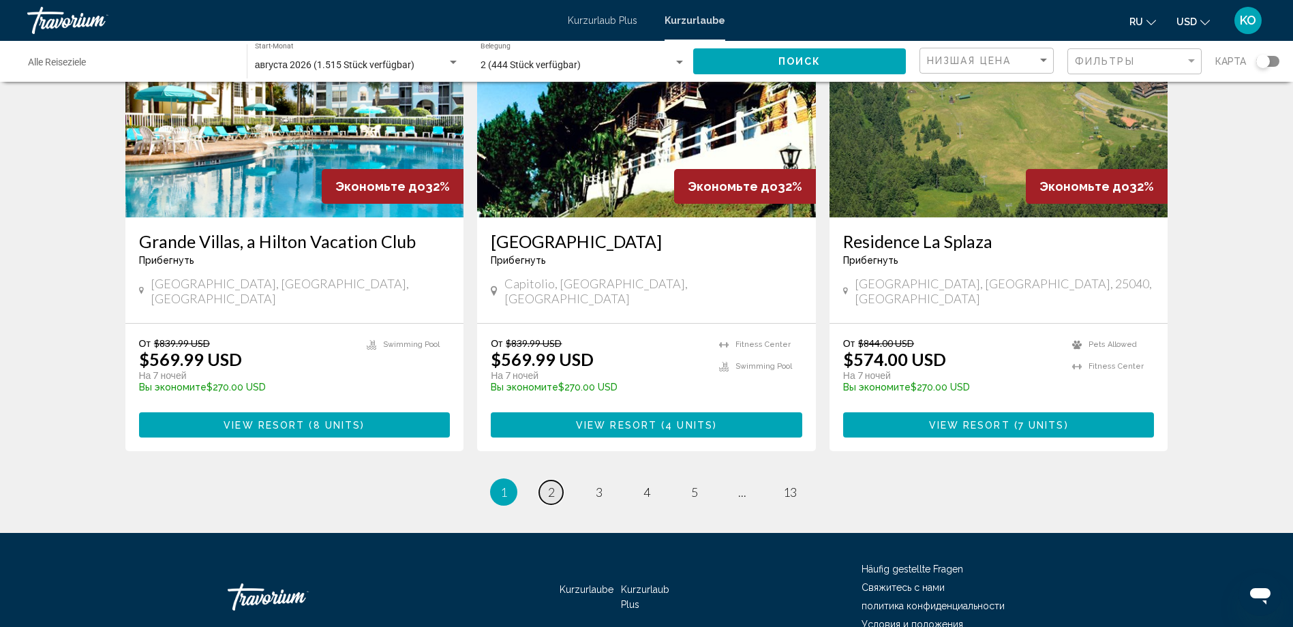
click at [551, 485] on span "2" at bounding box center [551, 492] width 7 height 15
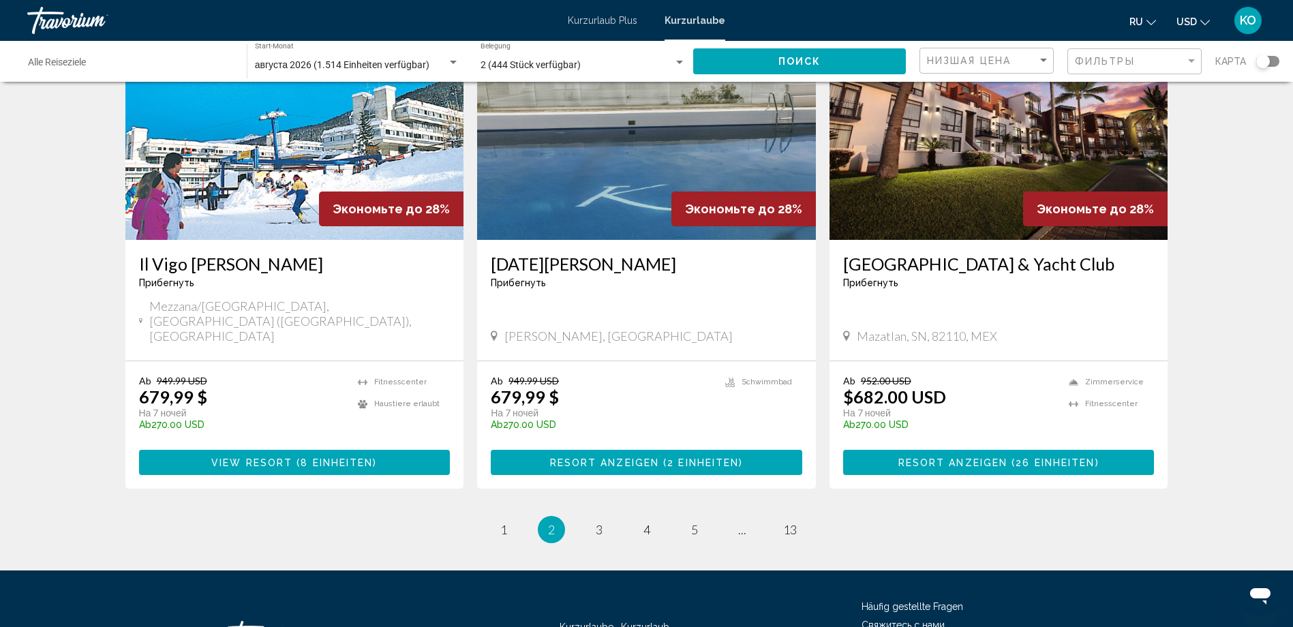
scroll to position [1616, 0]
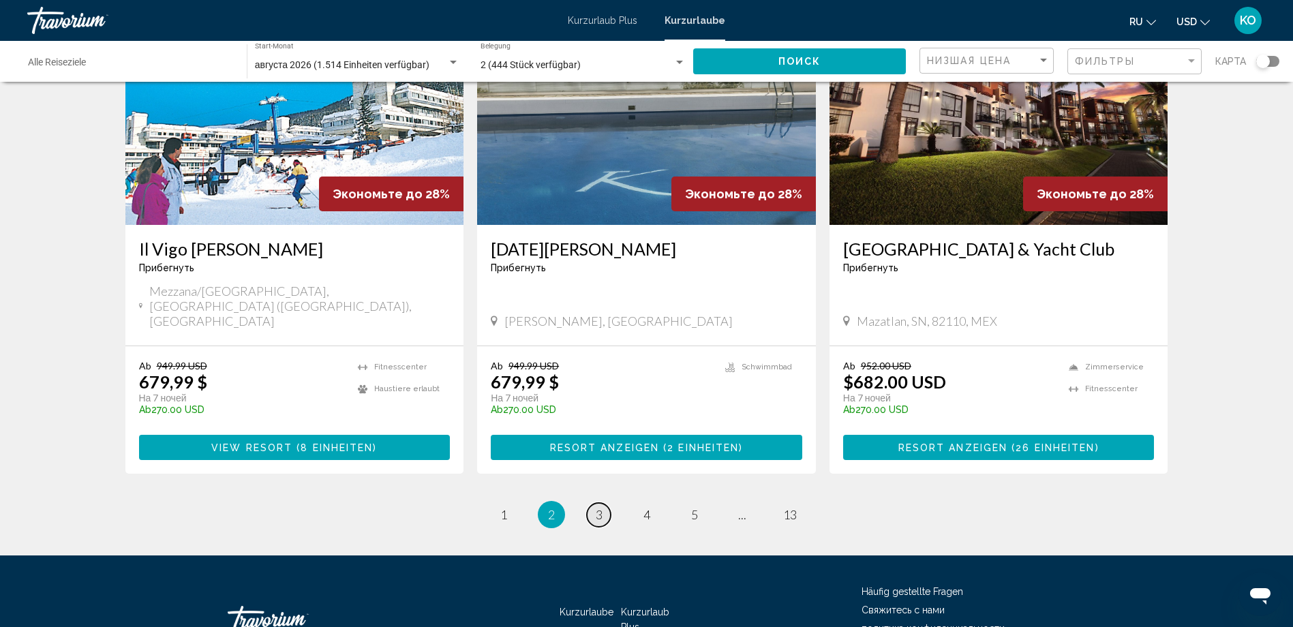
click at [601, 507] on span "3" at bounding box center [599, 514] width 7 height 15
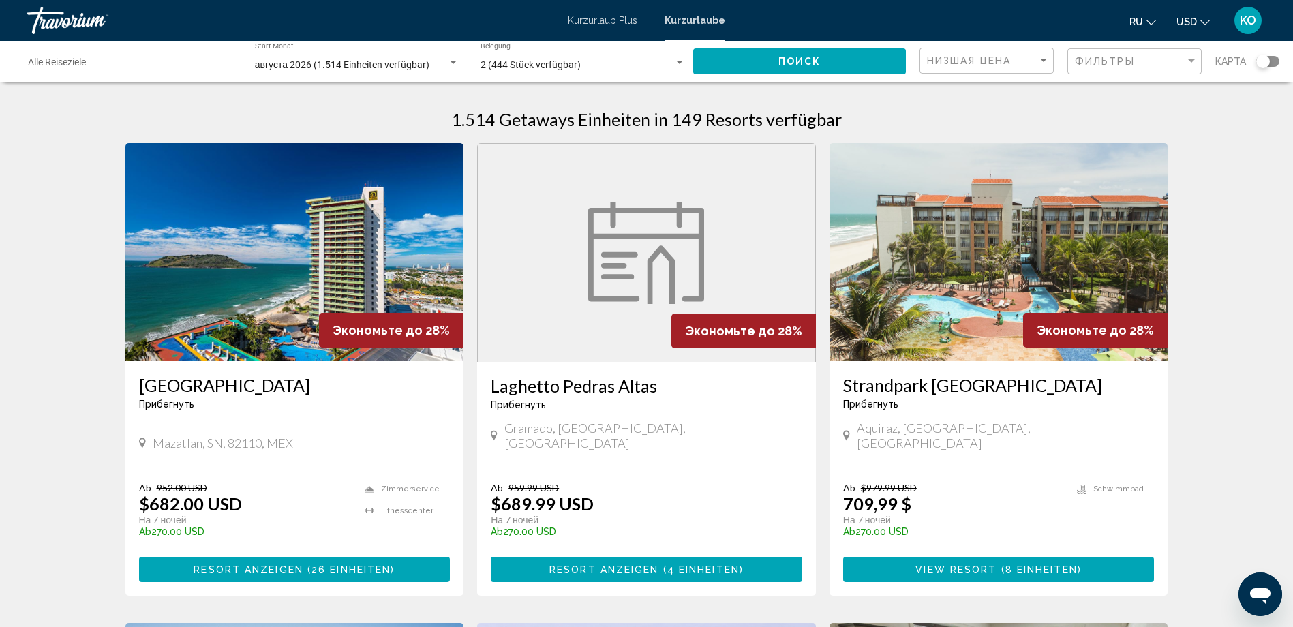
click at [972, 564] on span "View Resort" at bounding box center [956, 569] width 81 height 11
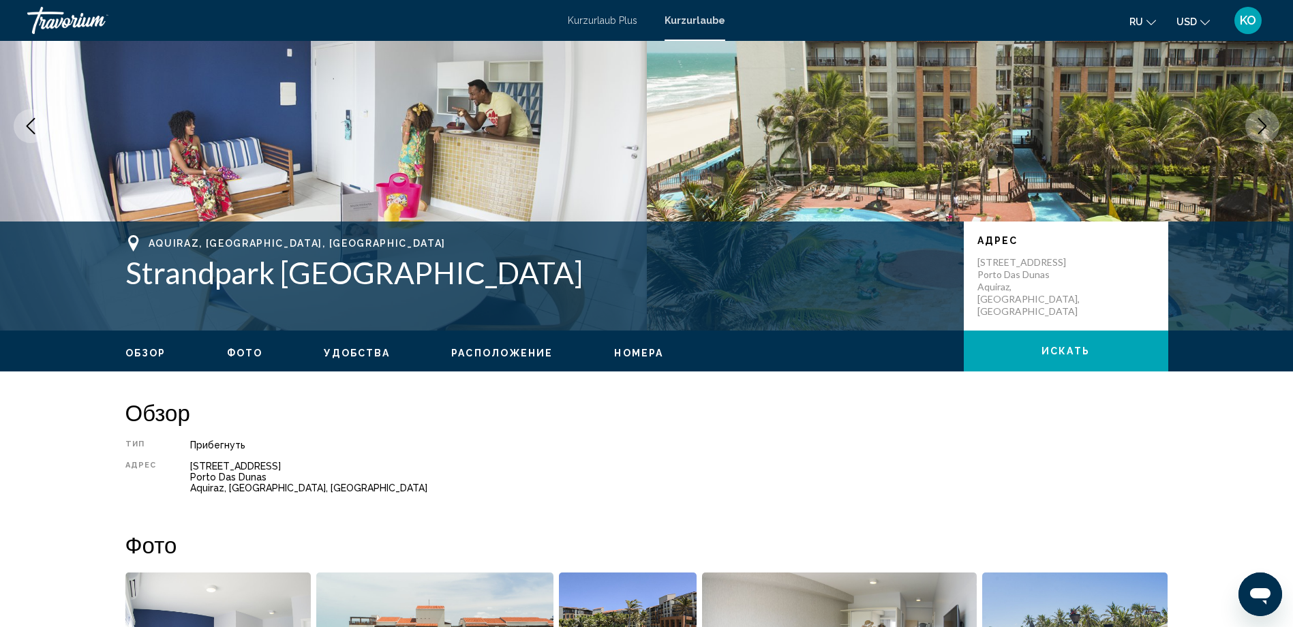
scroll to position [205, 0]
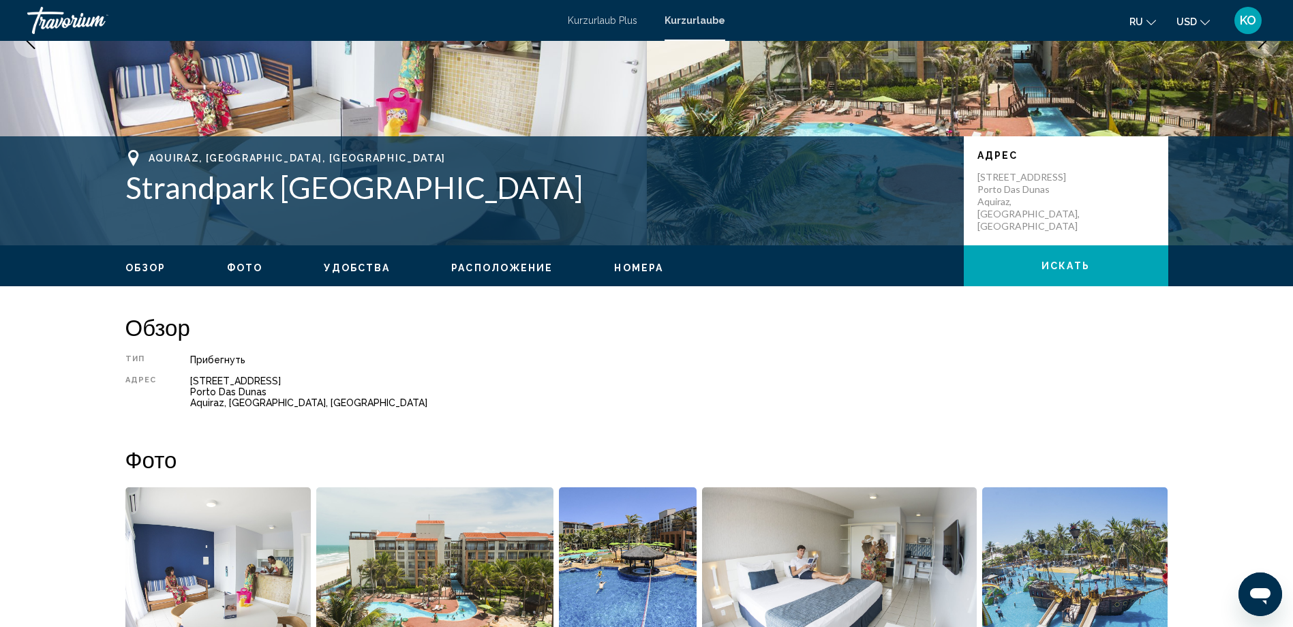
click at [346, 269] on span "Удобства" at bounding box center [357, 267] width 66 height 11
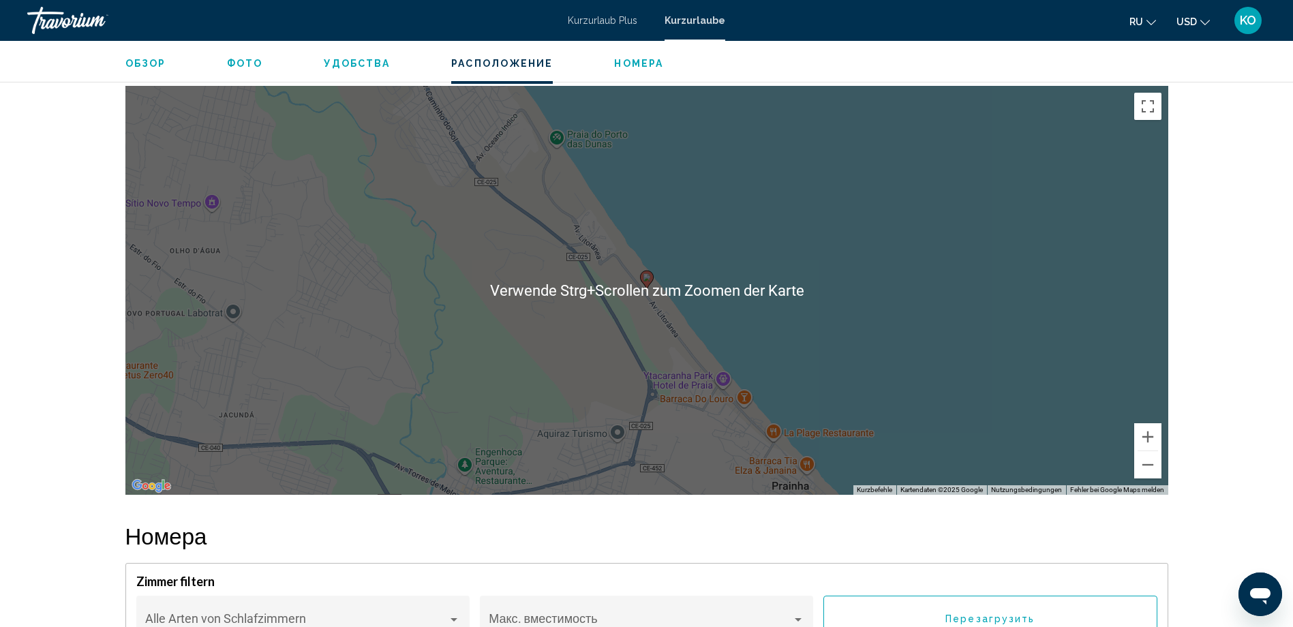
scroll to position [1875, 0]
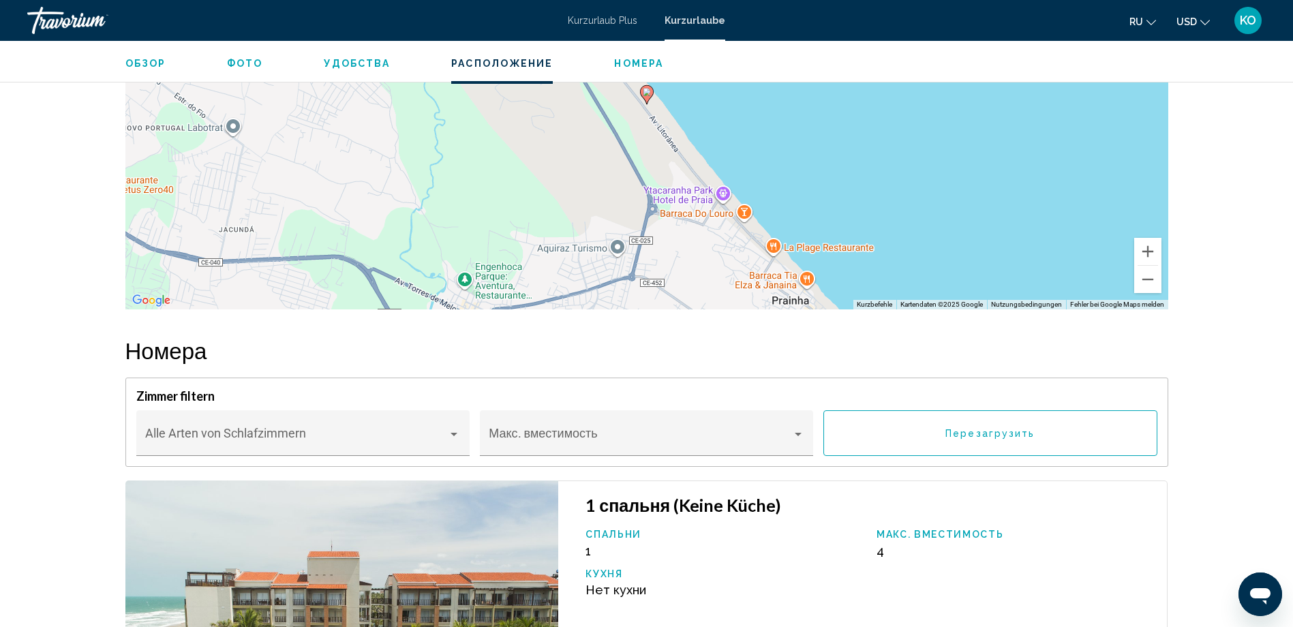
click at [1250, 22] on span "KO" at bounding box center [1248, 21] width 16 height 14
click at [1173, 155] on button "Выход" at bounding box center [1152, 150] width 42 height 18
